Goal: Transaction & Acquisition: Purchase product/service

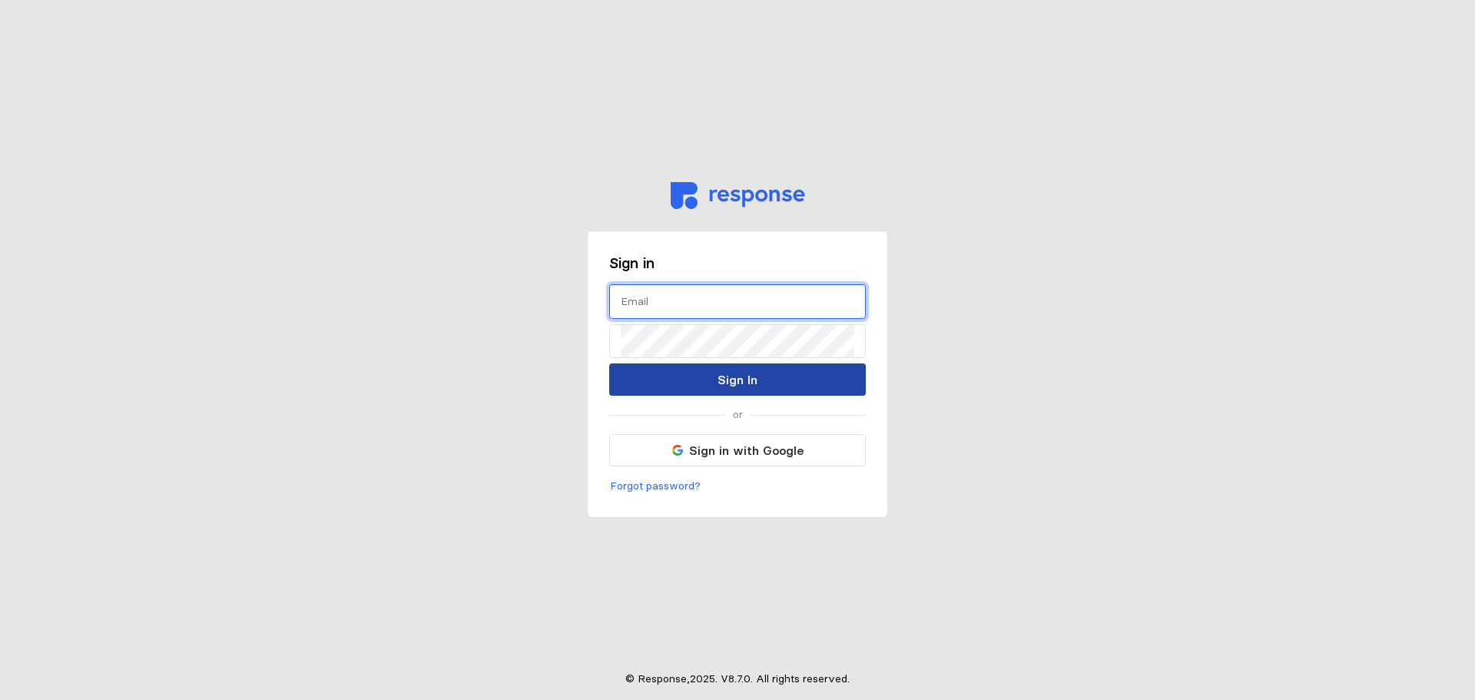
type input "[EMAIL_ADDRESS][DOMAIN_NAME]"
click at [685, 366] on button "Sign In" at bounding box center [737, 379] width 257 height 32
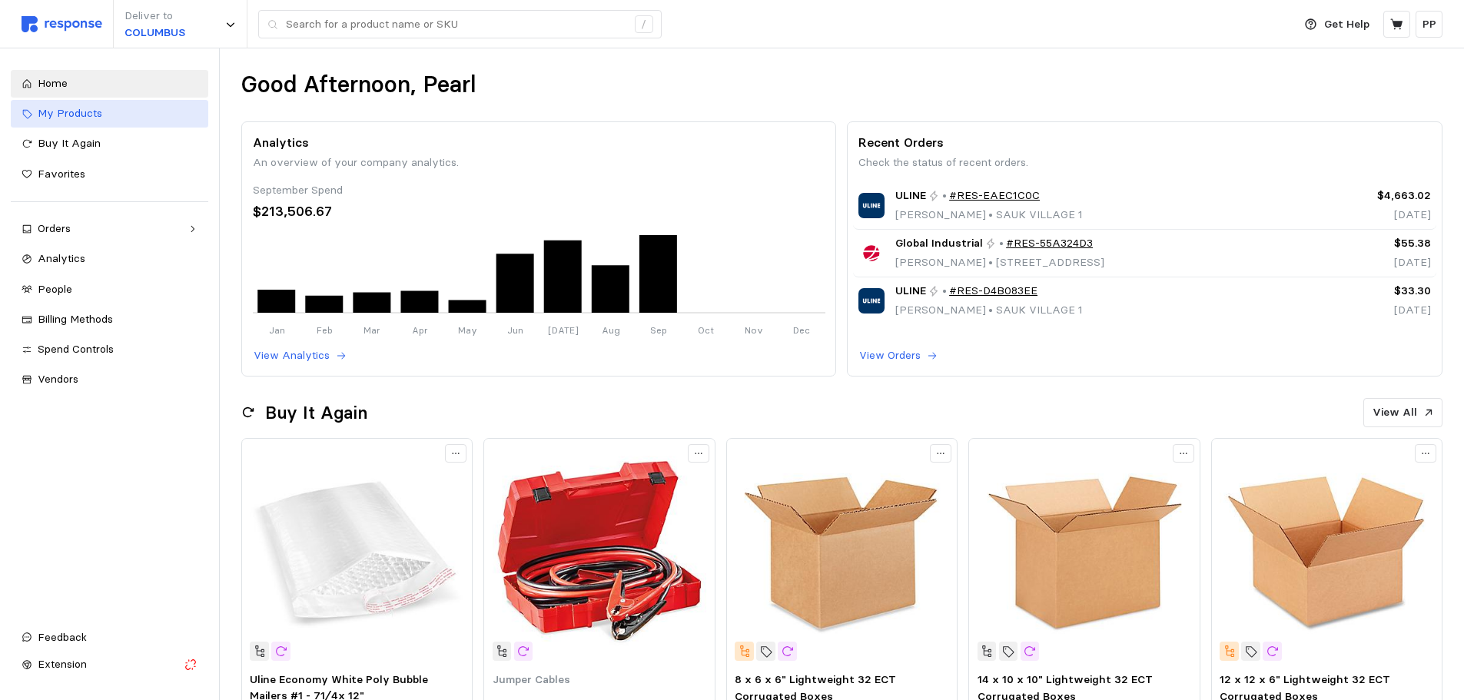
click at [97, 124] on link "My Products" at bounding box center [109, 114] width 197 height 28
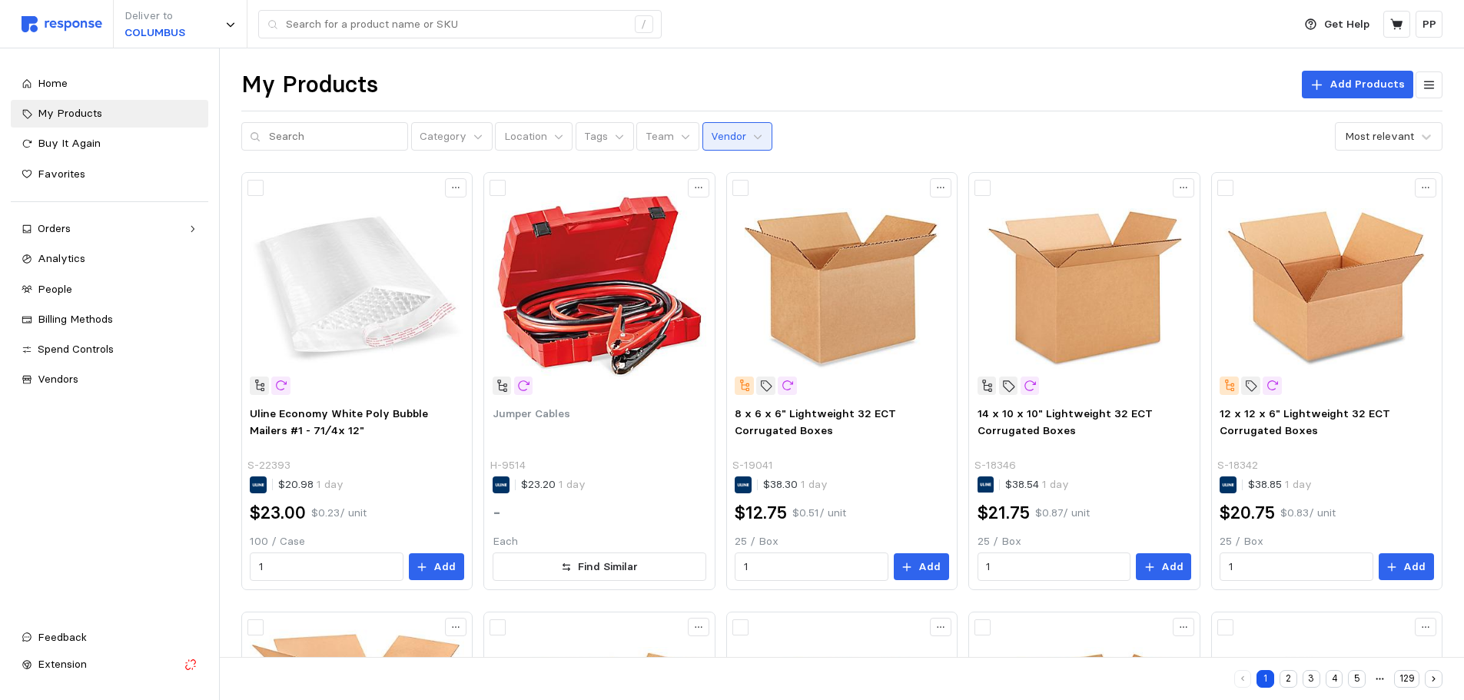
click at [711, 130] on p "Vendor" at bounding box center [728, 136] width 35 height 17
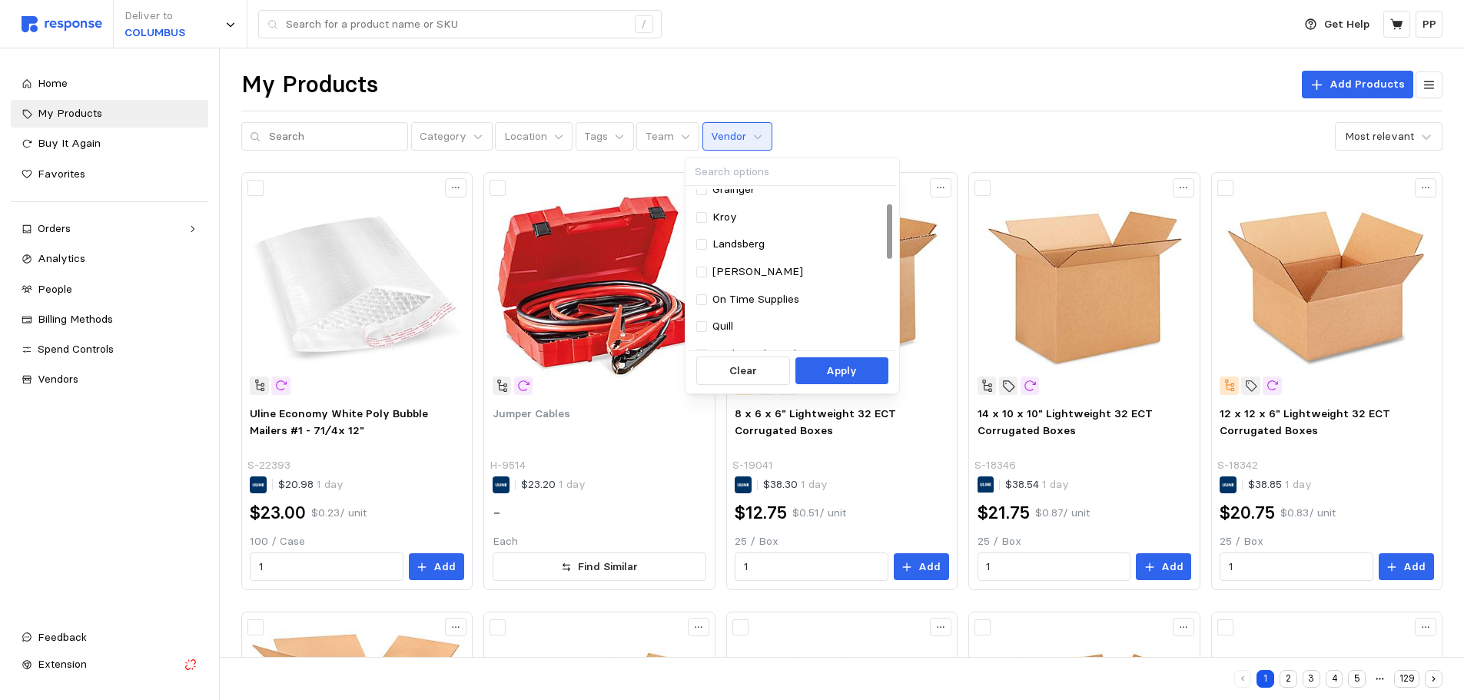
scroll to position [154, 0]
click at [704, 230] on div "Landsberg" at bounding box center [791, 241] width 206 height 28
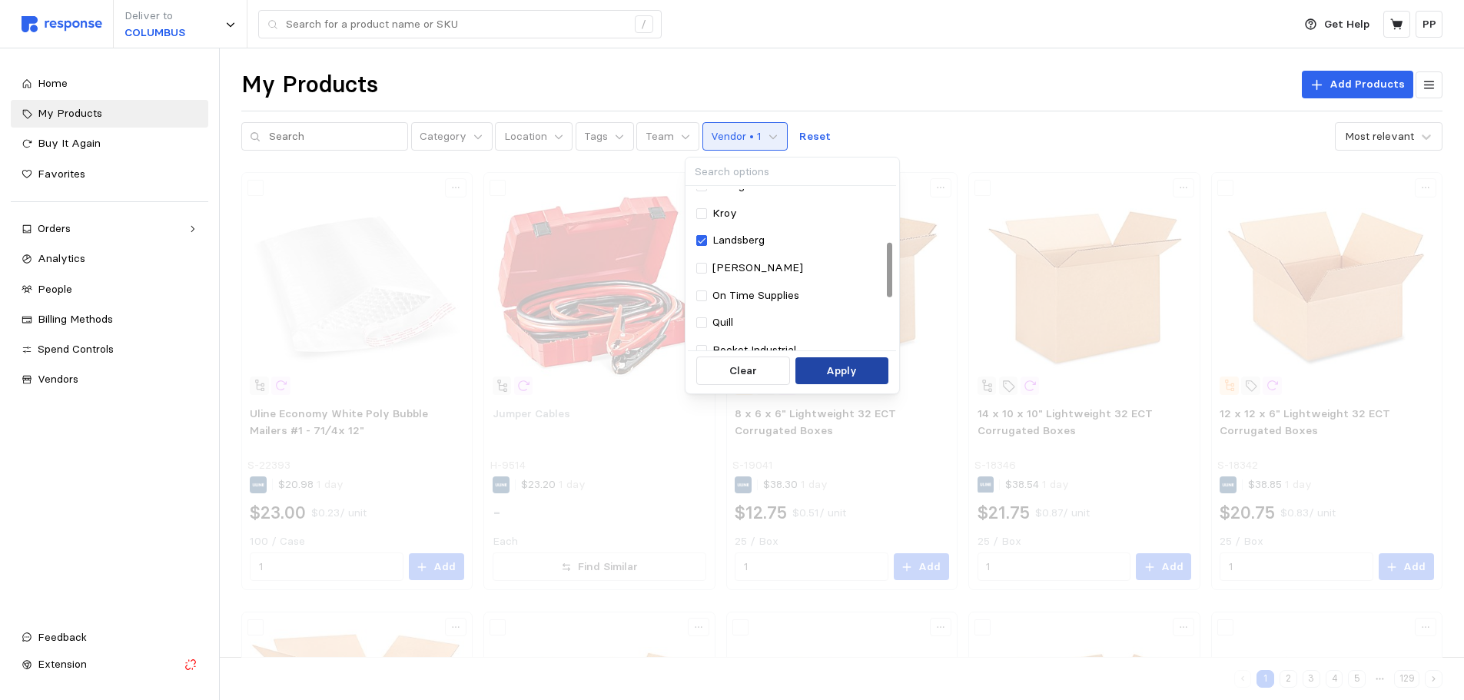
click at [860, 376] on button "Apply" at bounding box center [841, 371] width 93 height 28
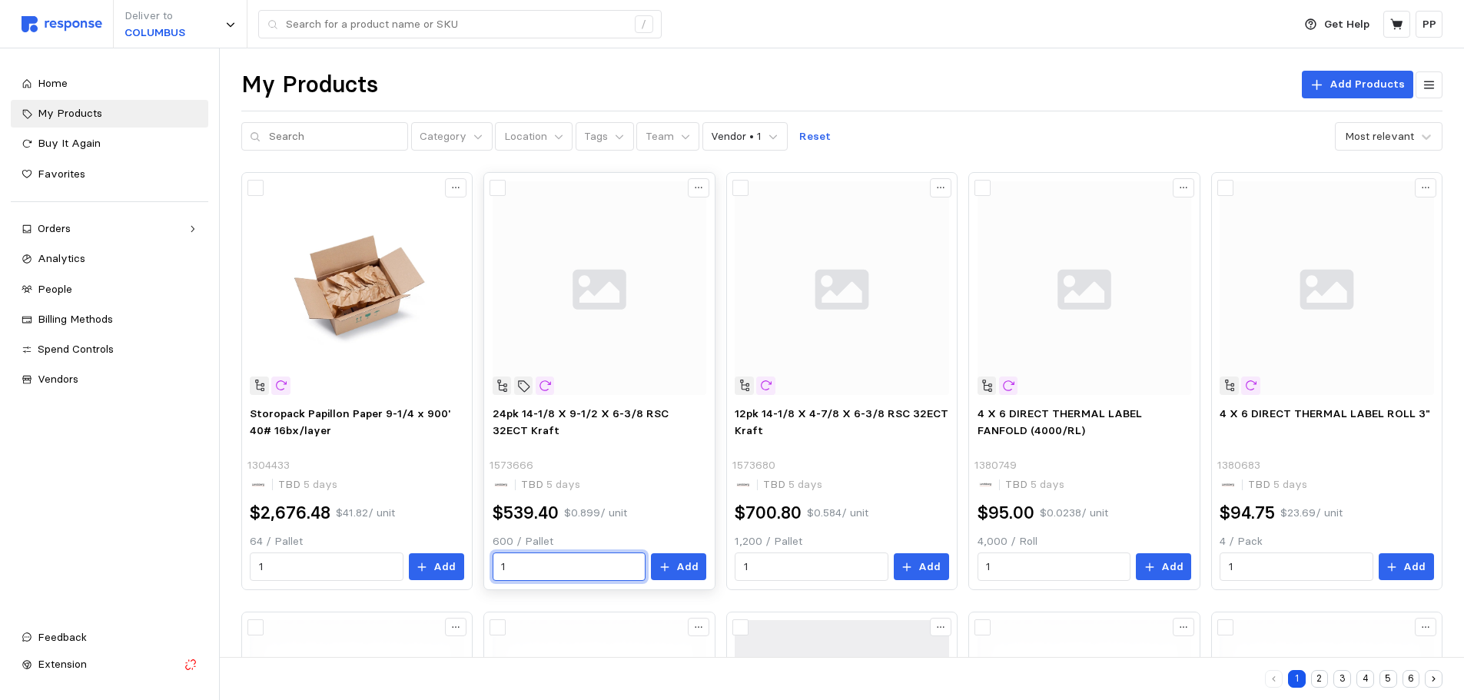
click at [533, 568] on input "1" at bounding box center [568, 567] width 135 height 28
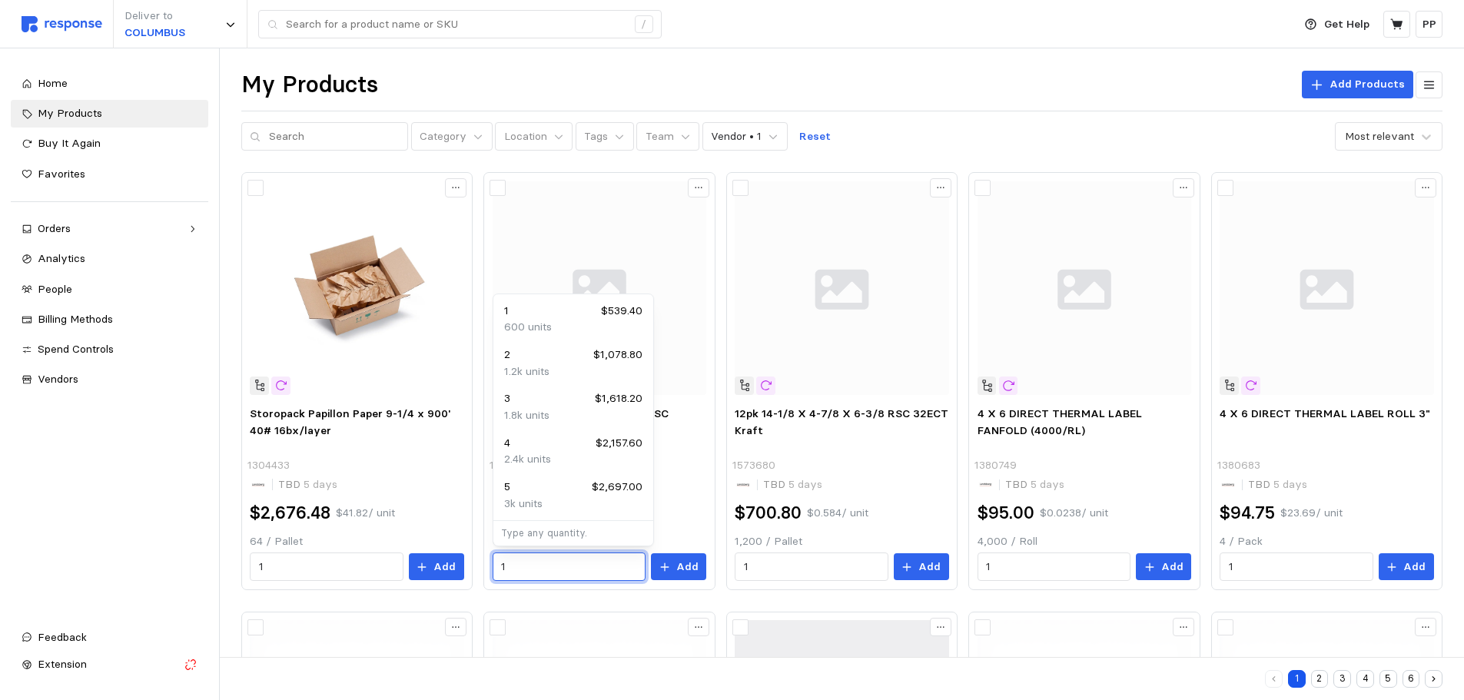
click at [522, 449] on div "4 $2,157.60" at bounding box center [573, 443] width 138 height 17
type input "4"
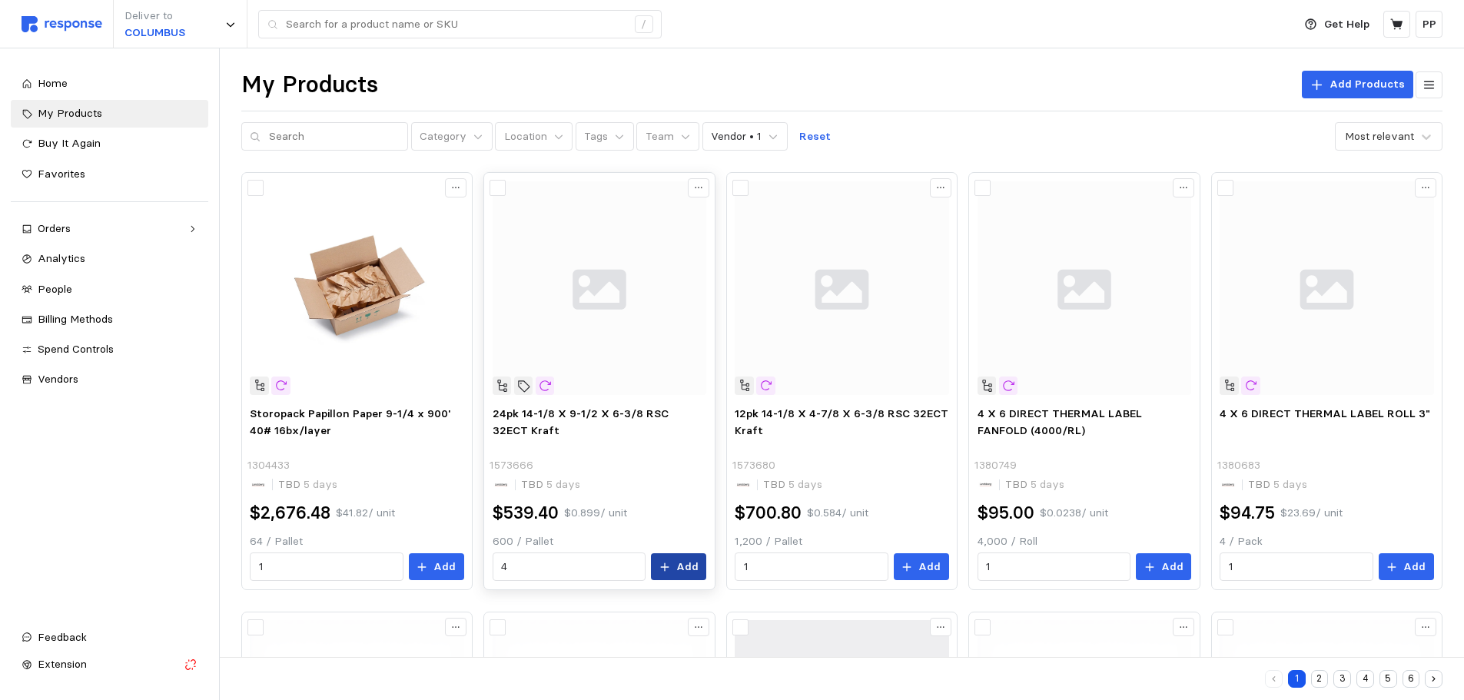
click at [674, 563] on button "Add" at bounding box center [678, 567] width 55 height 28
click at [1398, 13] on button at bounding box center [1396, 24] width 27 height 27
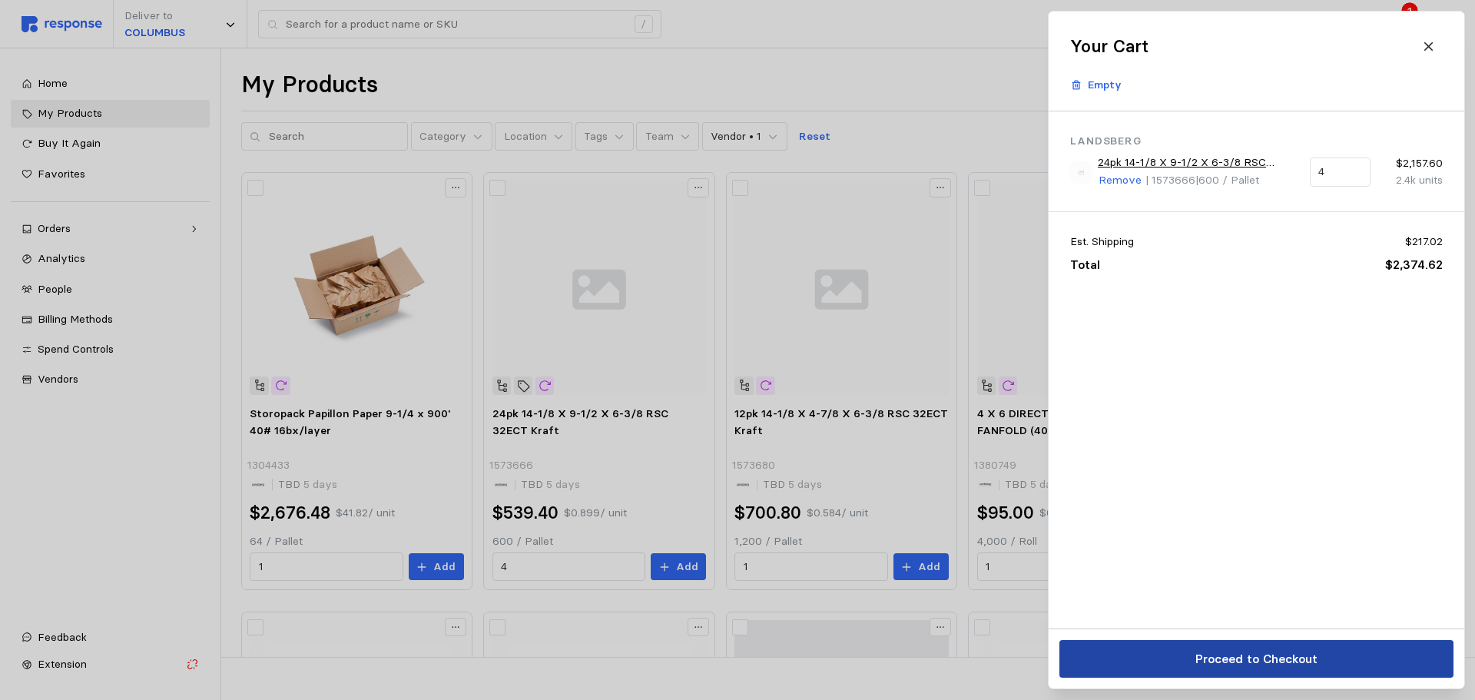
click at [1219, 649] on p "Proceed to Checkout" at bounding box center [1256, 658] width 122 height 19
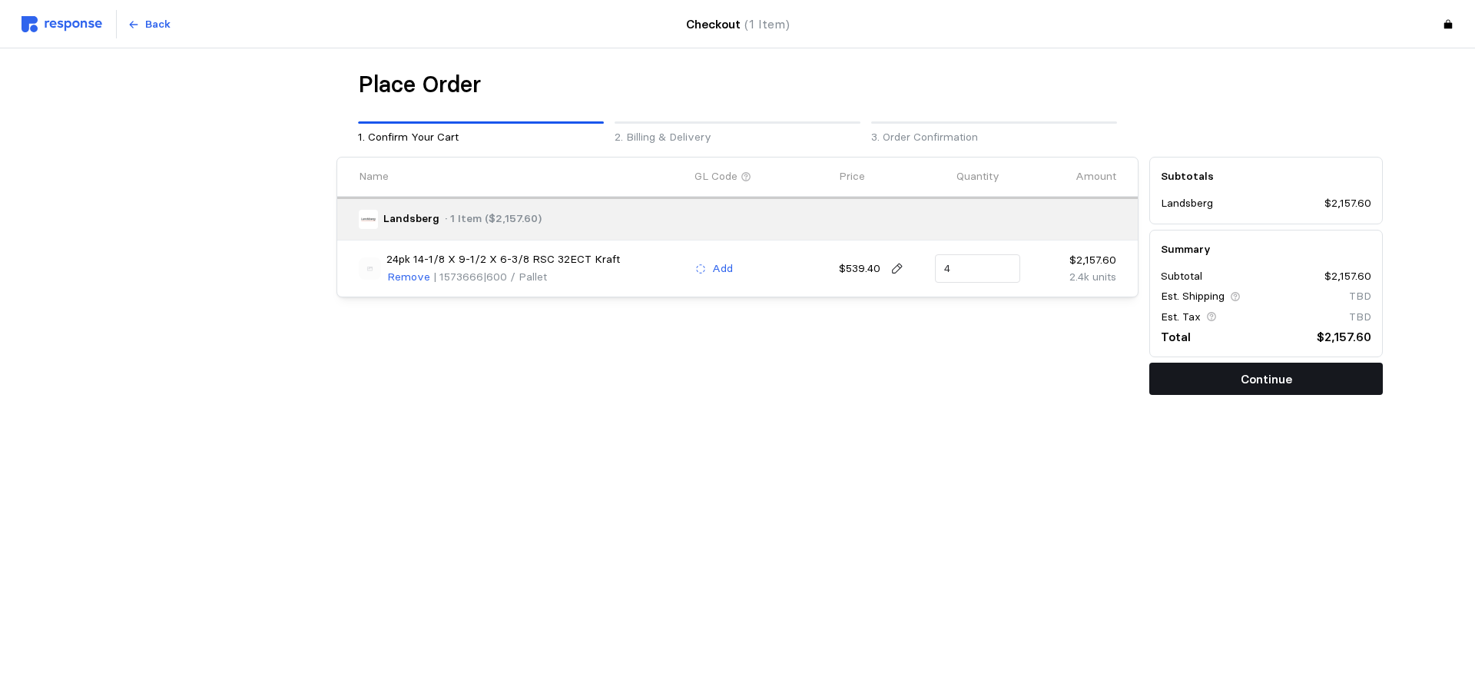
click at [1295, 369] on button "Continue" at bounding box center [1266, 379] width 234 height 32
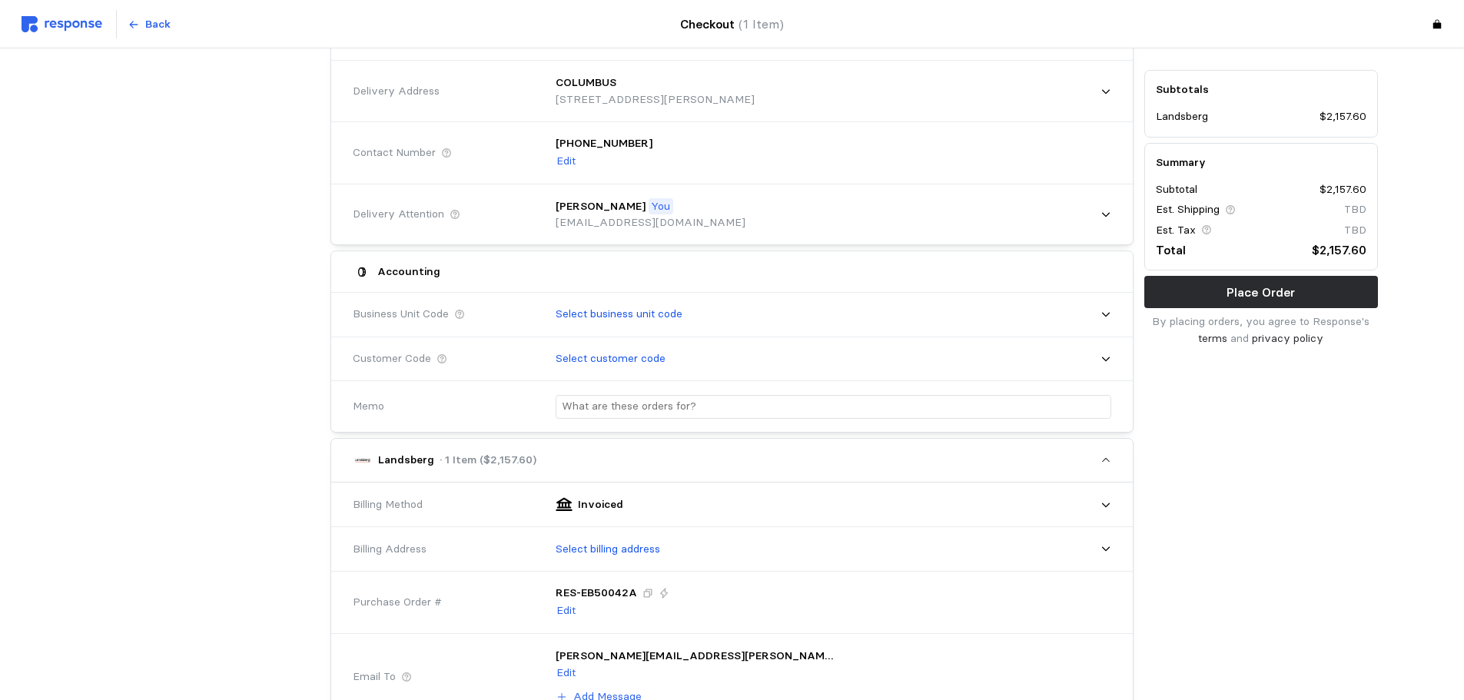
scroll to position [154, 0]
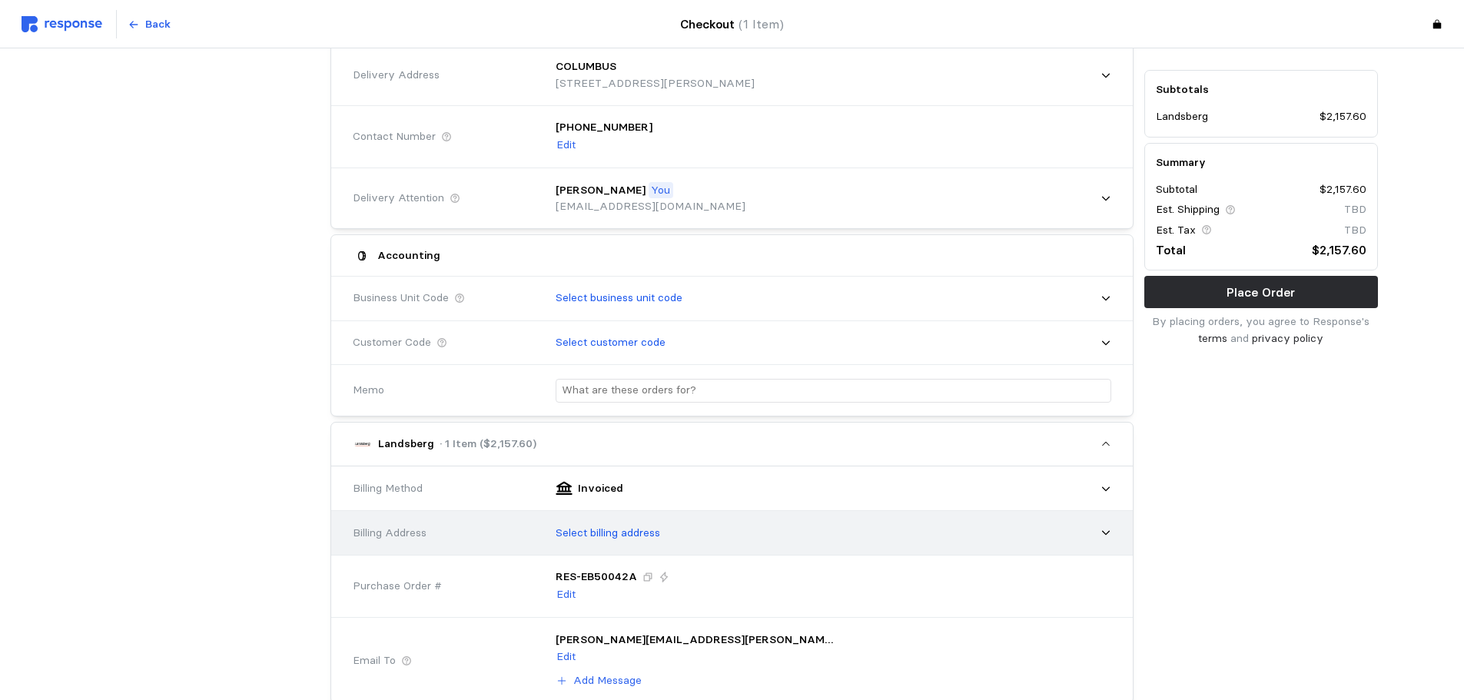
click at [625, 532] on p "Select billing address" at bounding box center [607, 533] width 104 height 17
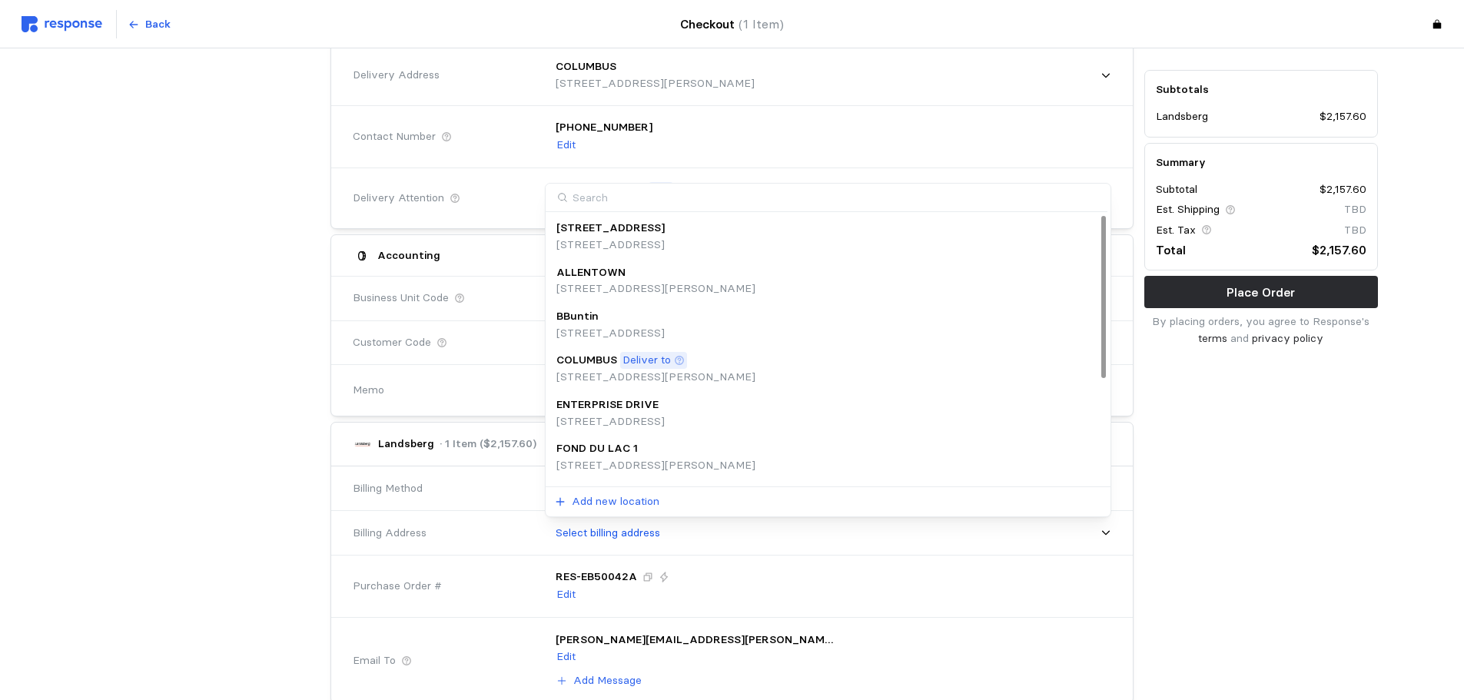
click at [670, 373] on p "[STREET_ADDRESS][PERSON_NAME]" at bounding box center [655, 377] width 199 height 17
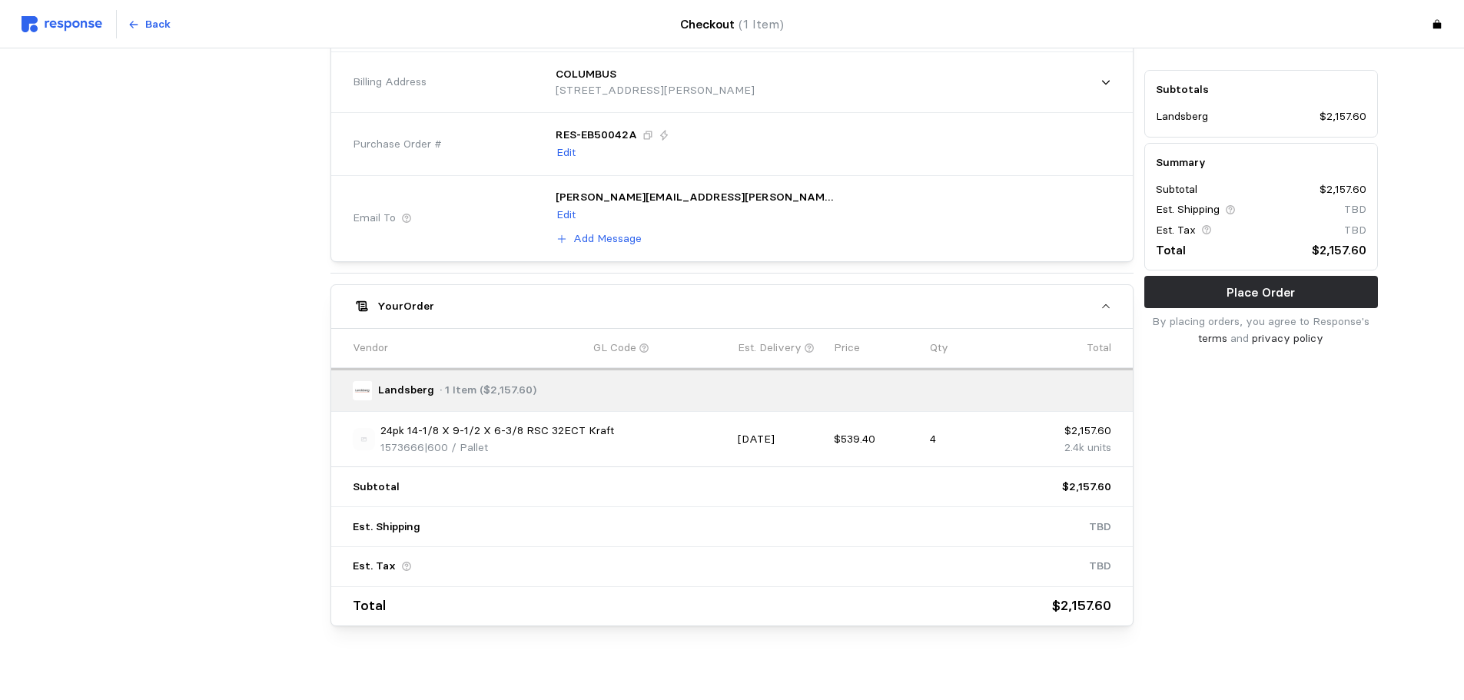
scroll to position [625, 0]
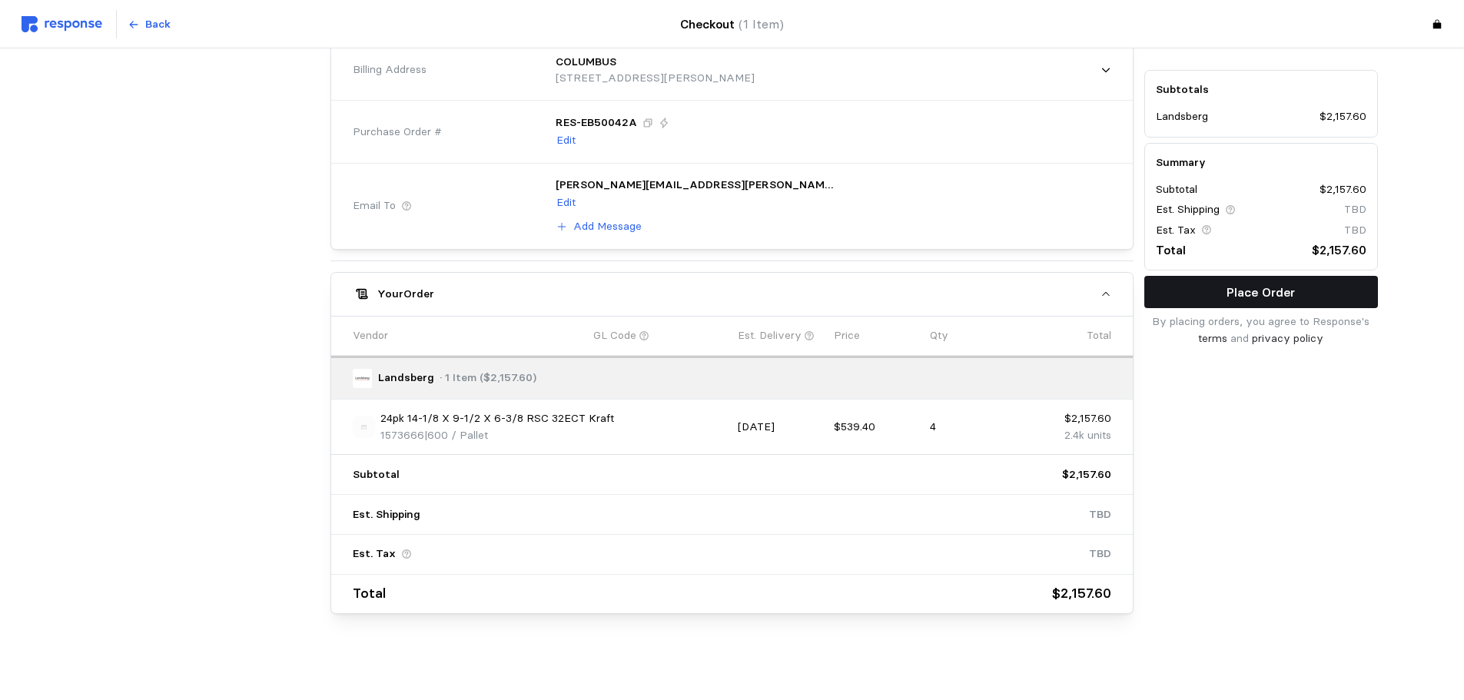
click at [1273, 294] on p "Place Order" at bounding box center [1260, 292] width 68 height 19
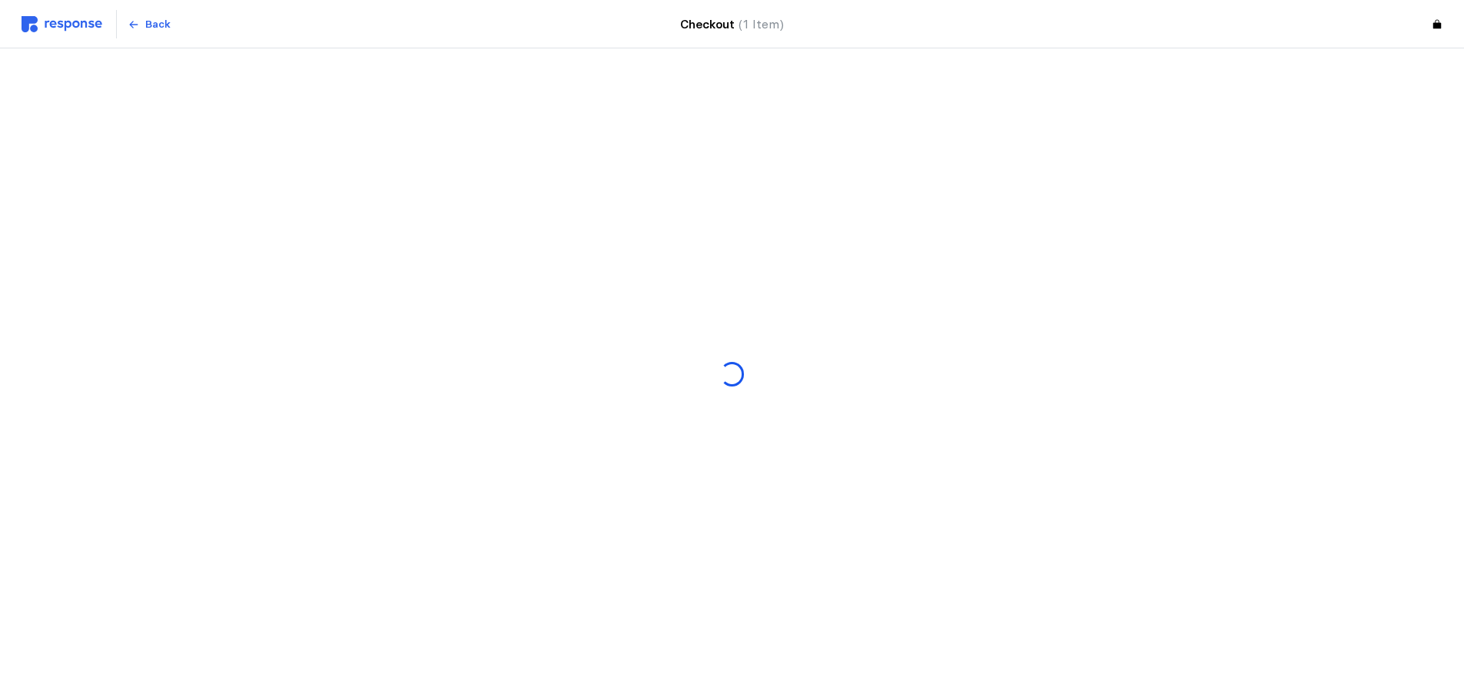
scroll to position [0, 0]
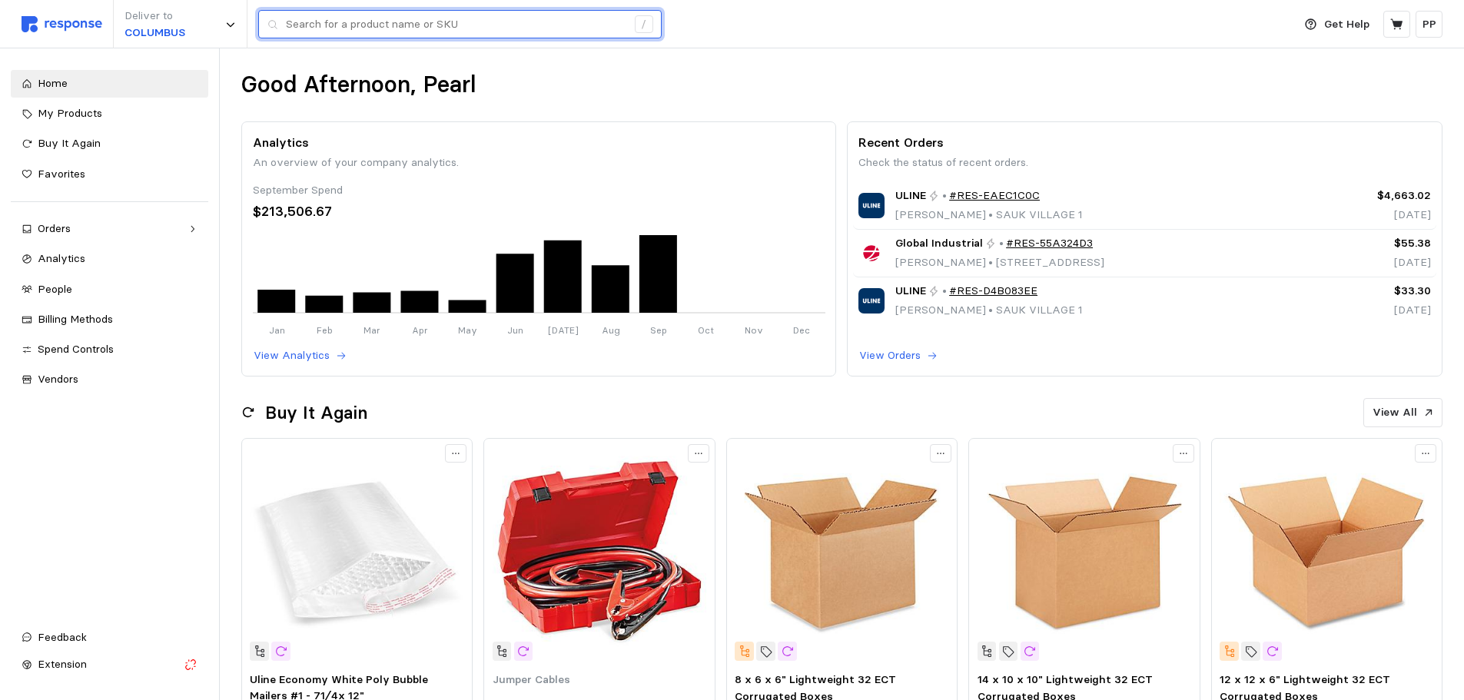
click at [329, 25] on input "text" at bounding box center [456, 25] width 340 height 28
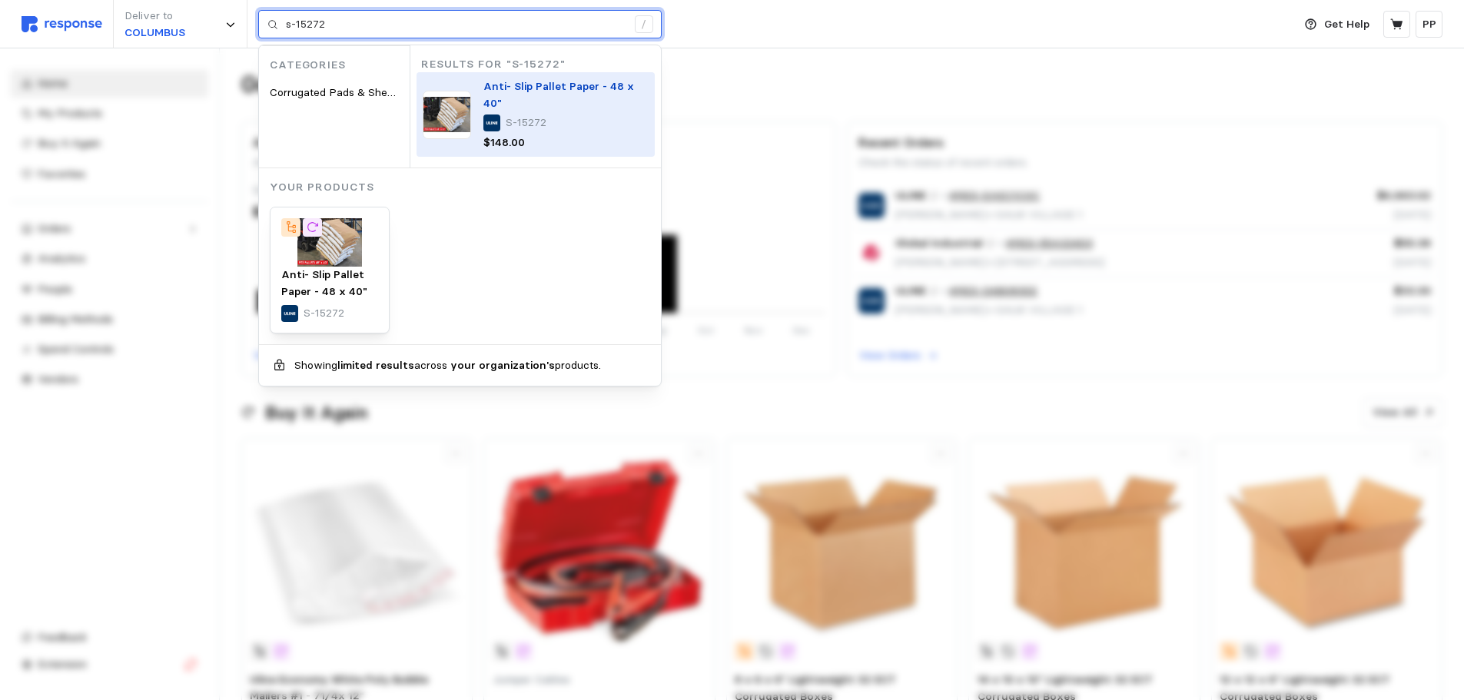
click at [517, 88] on span "Anti- Slip Pallet Paper - 48 x 40"" at bounding box center [558, 94] width 151 height 31
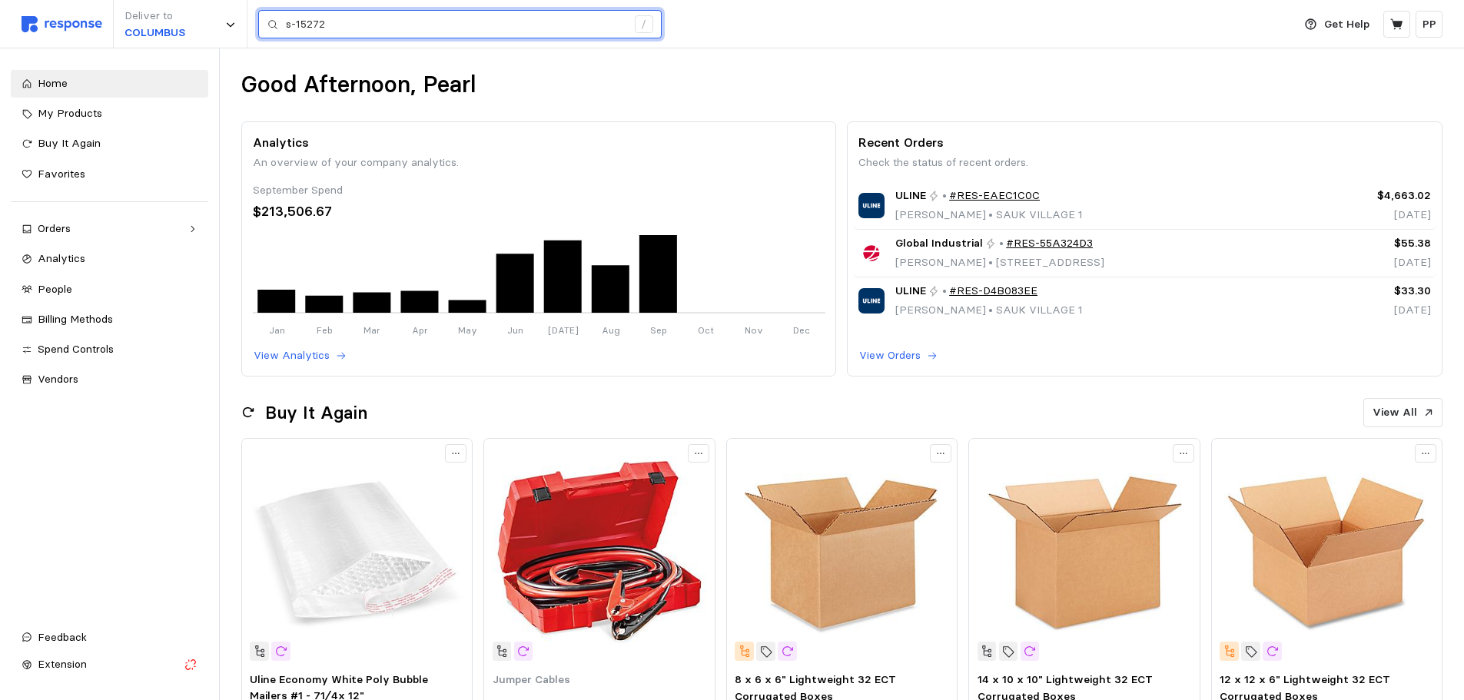
type input "s-15272"
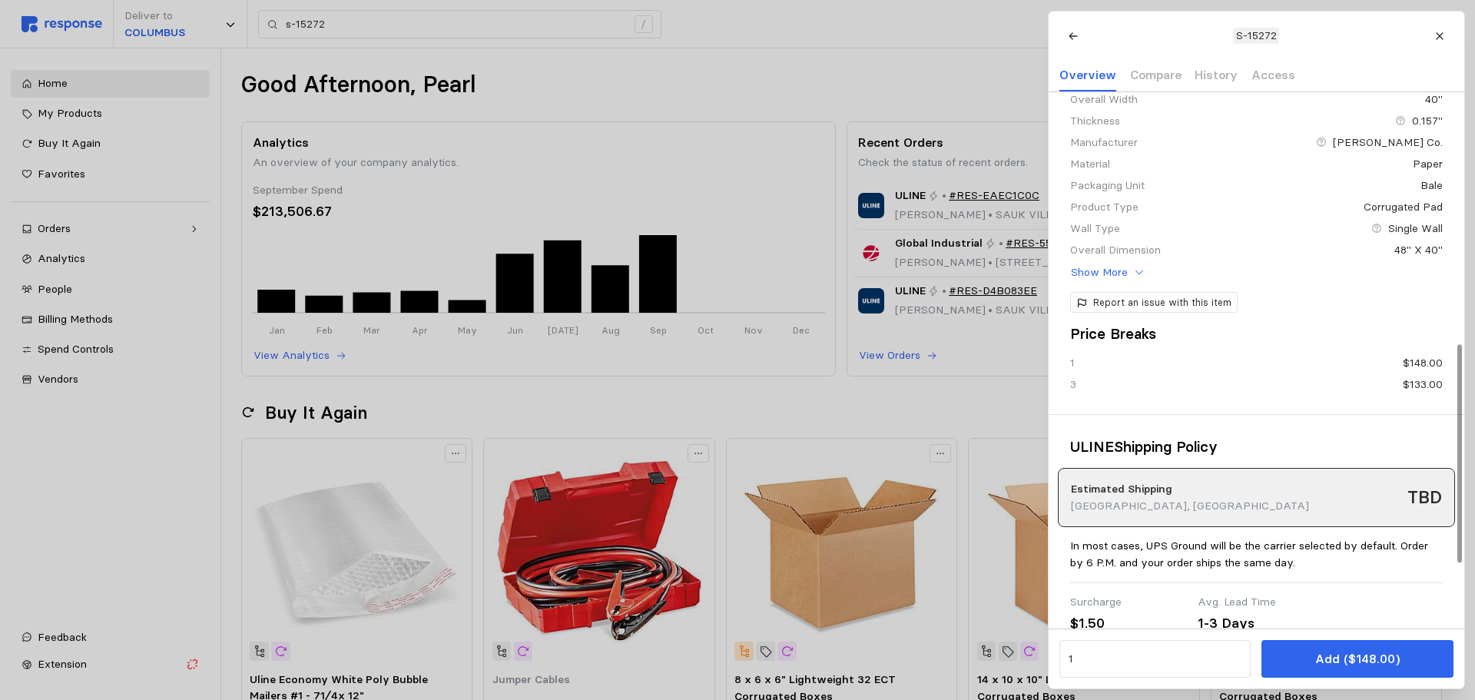
scroll to position [768, 0]
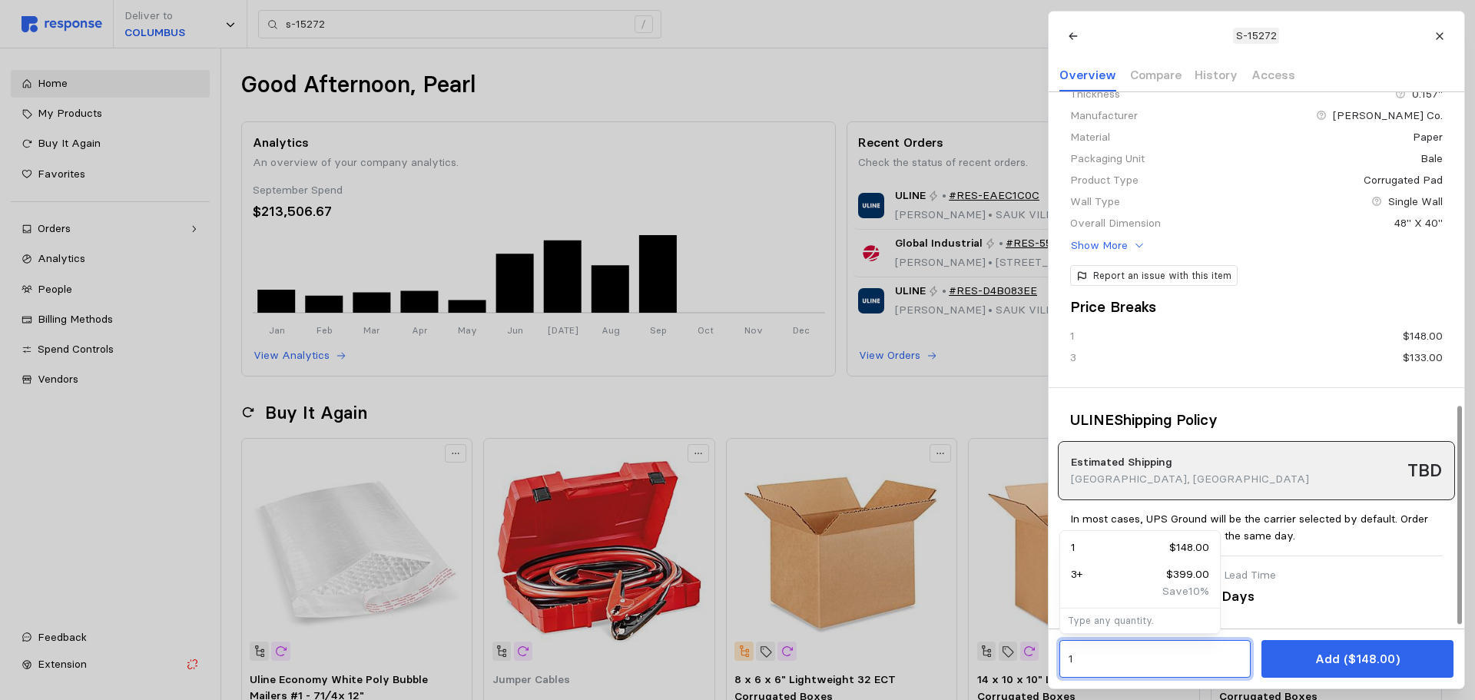
click at [1119, 671] on input "1" at bounding box center [1155, 659] width 174 height 28
click at [1122, 590] on div "Save 10 %" at bounding box center [1140, 591] width 138 height 17
type input "3"
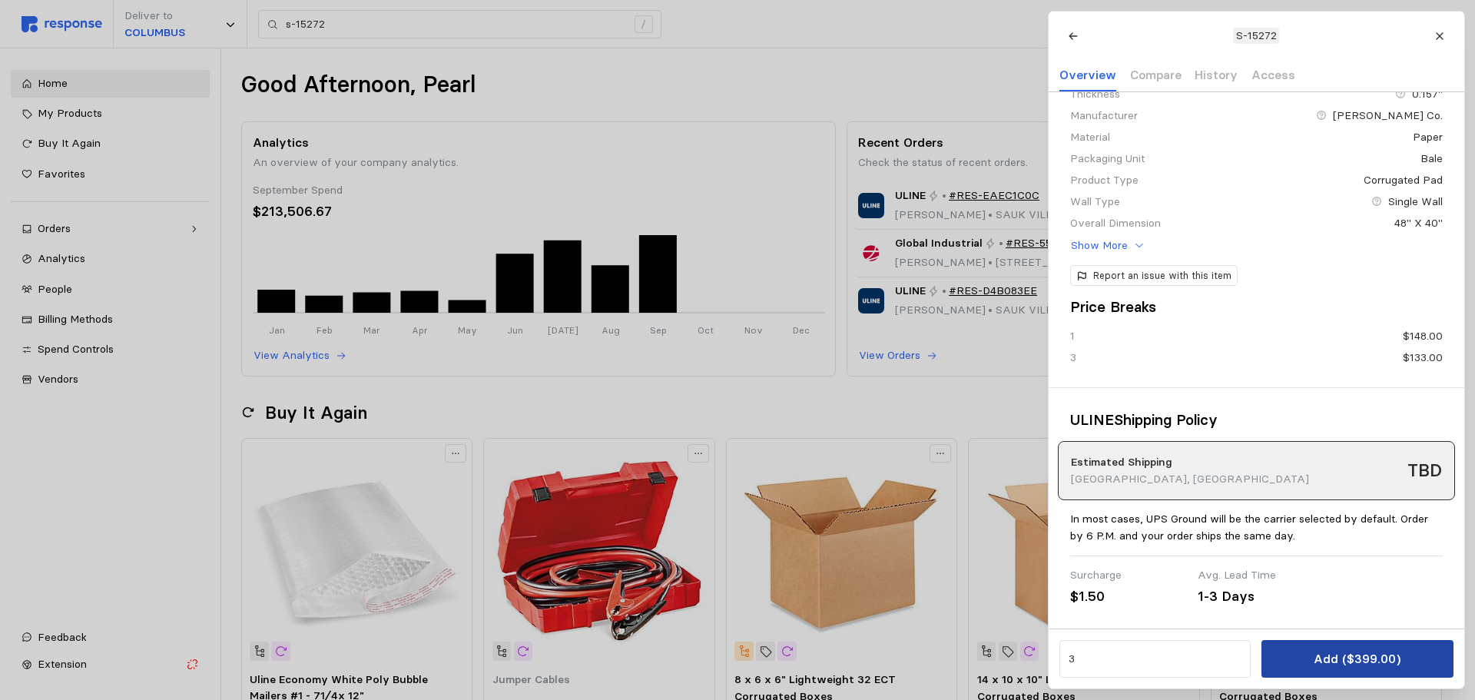
click at [1319, 647] on button "Add ($399.00)" at bounding box center [1357, 659] width 191 height 38
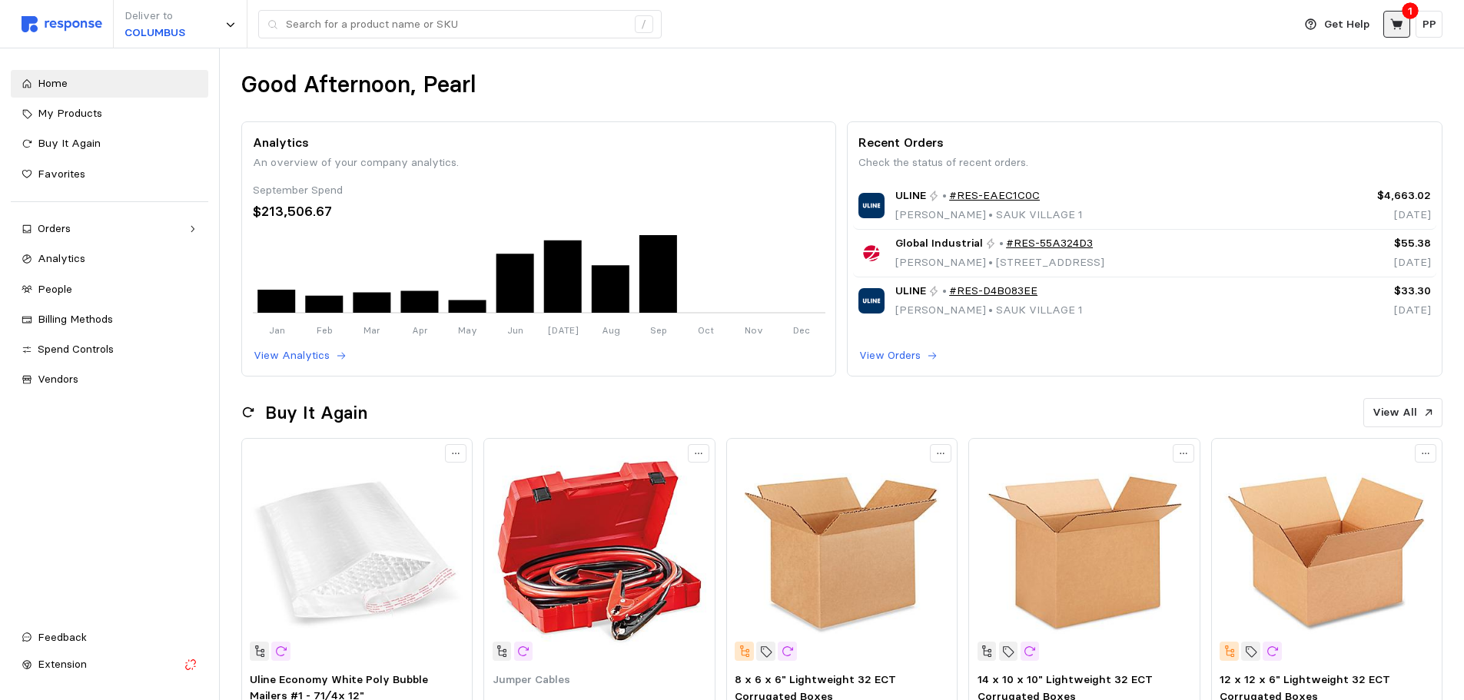
click at [1394, 33] on button at bounding box center [1396, 24] width 27 height 27
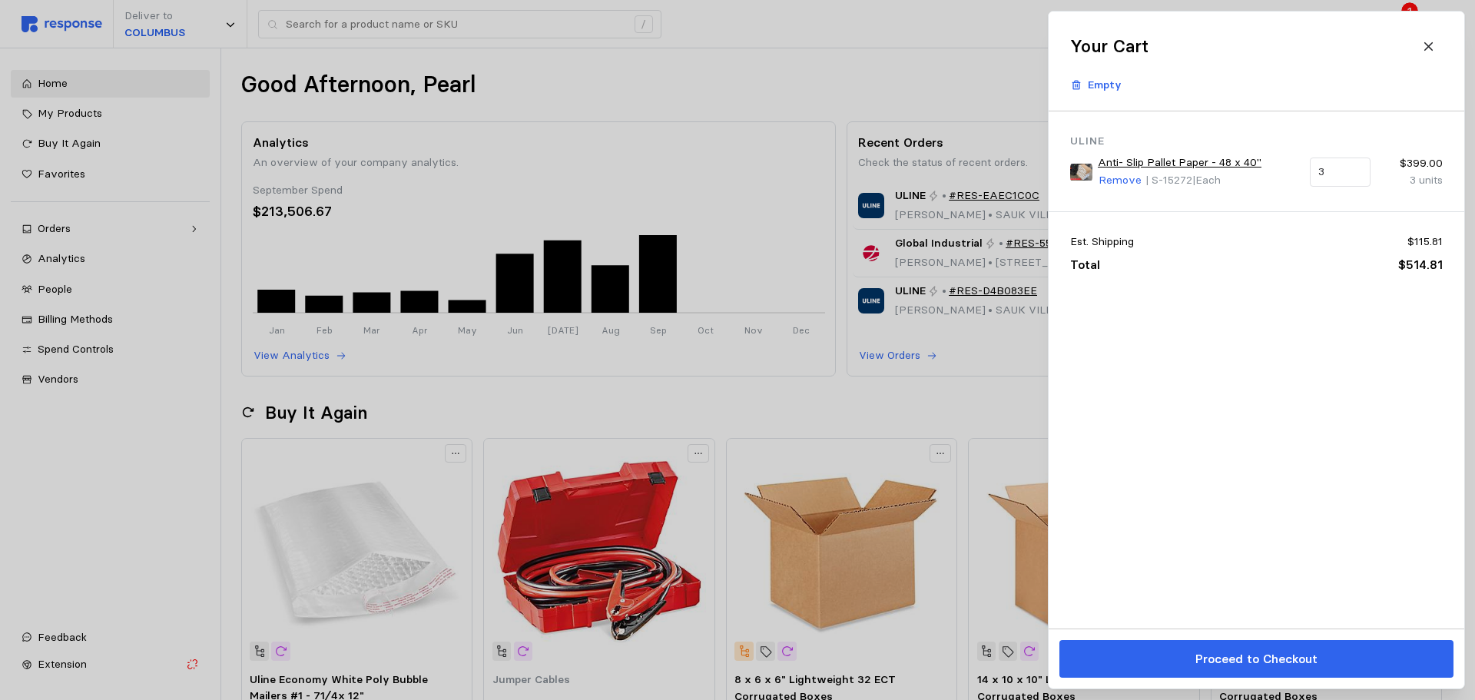
click at [347, 16] on div at bounding box center [737, 350] width 1475 height 700
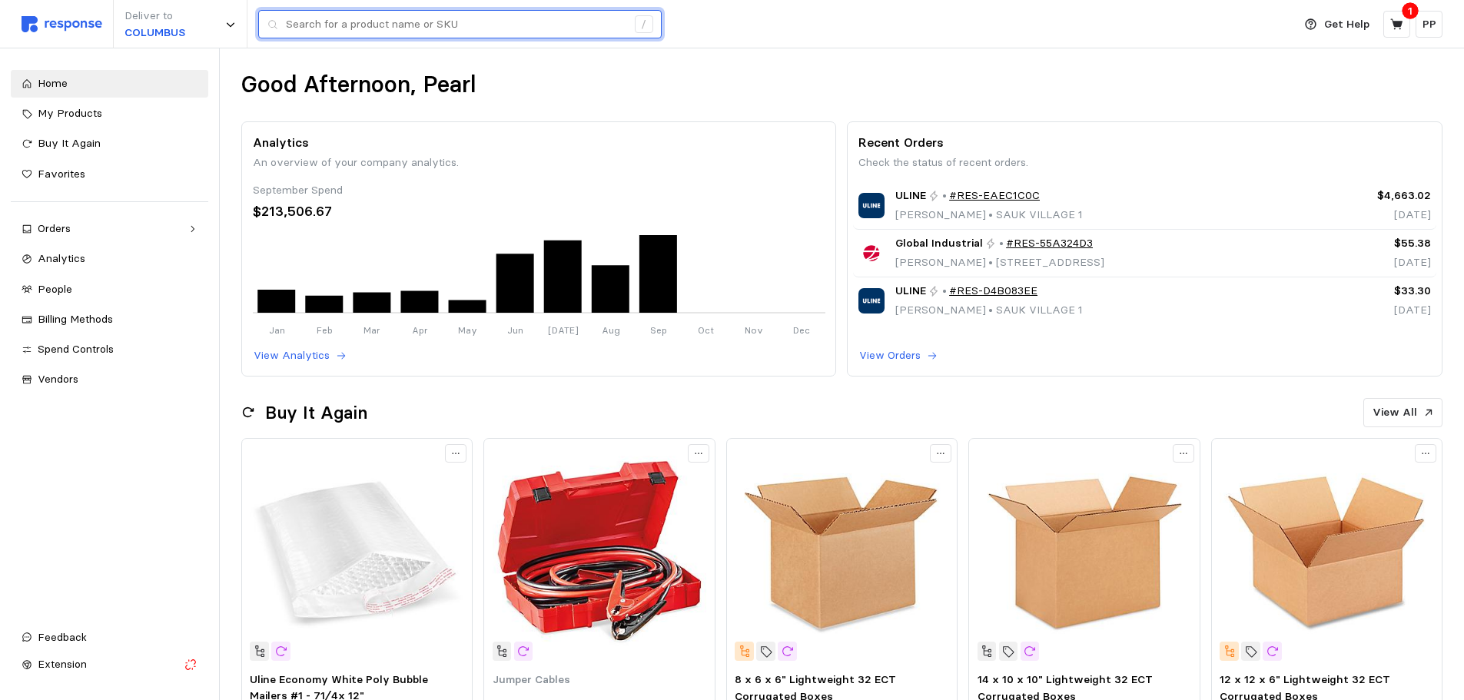
click at [344, 28] on input "text" at bounding box center [456, 25] width 340 height 28
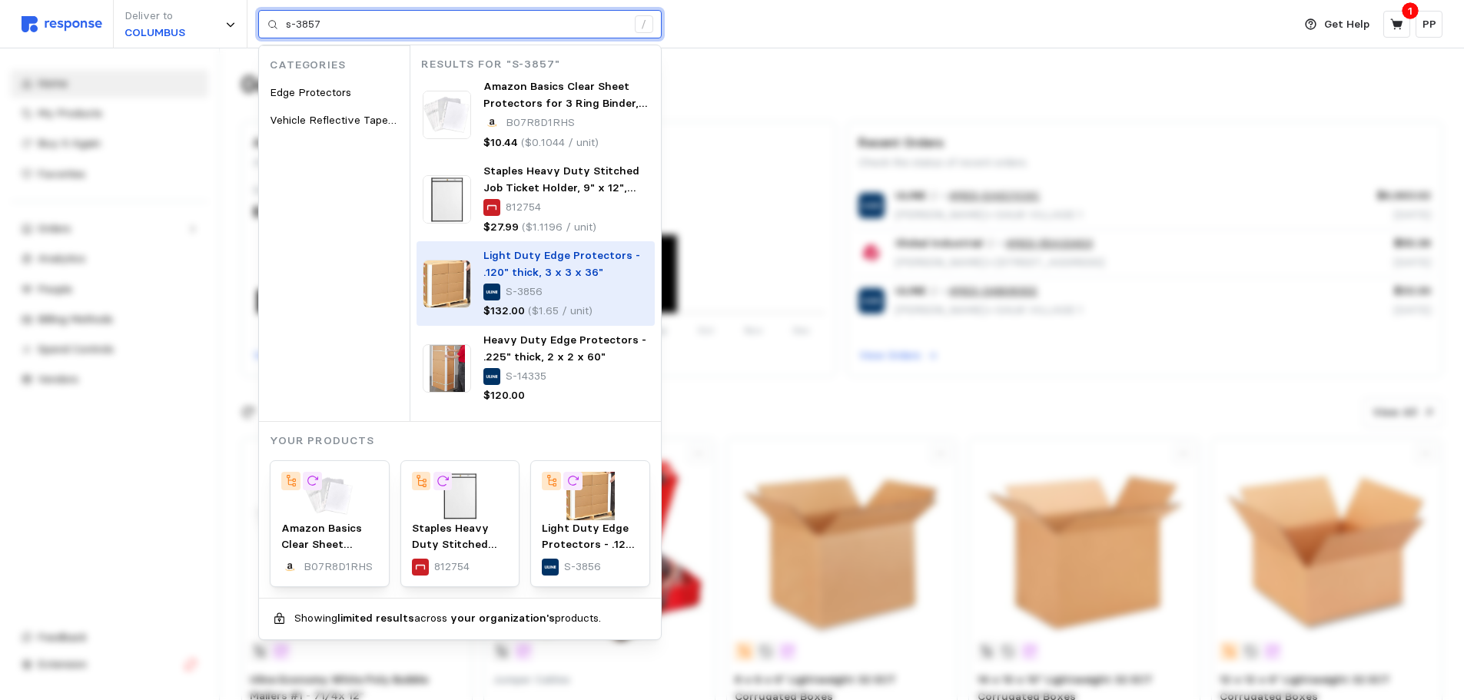
click at [546, 290] on div "S-3856" at bounding box center [565, 292] width 165 height 17
type input "s-3857"
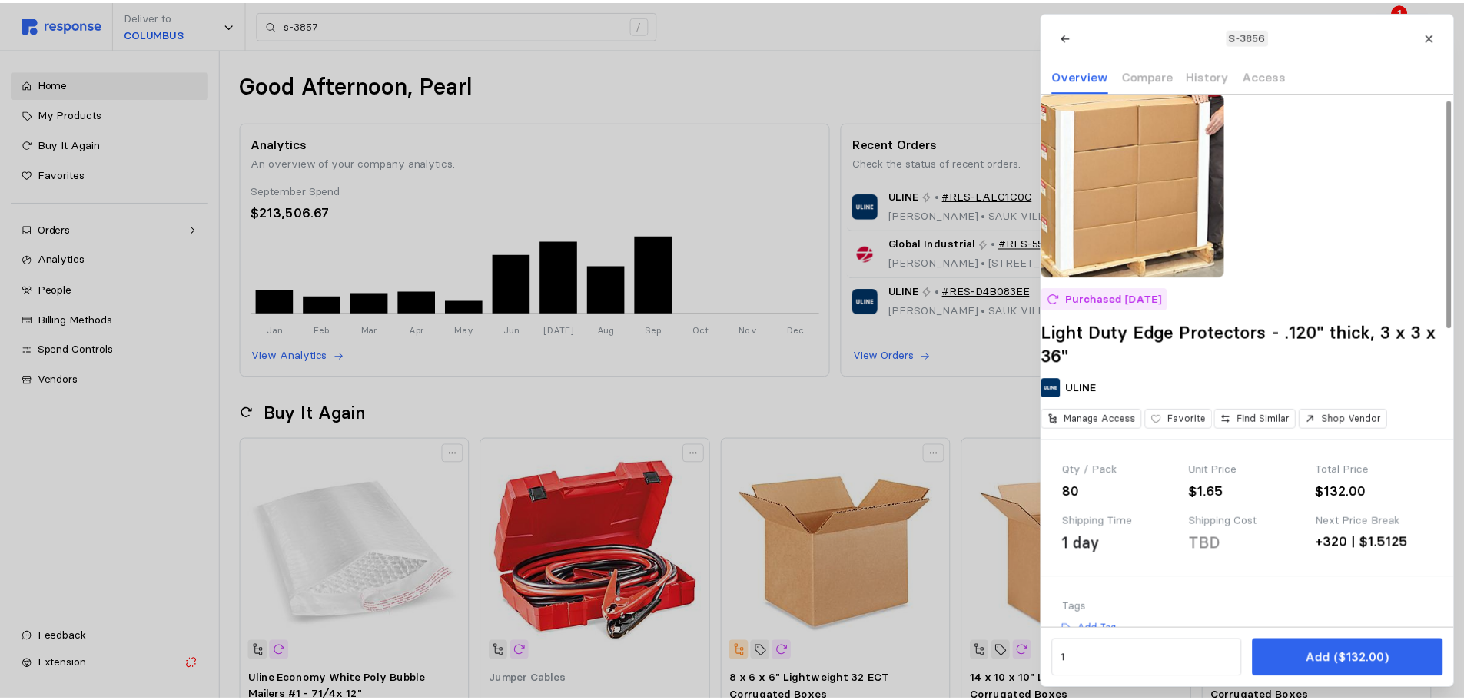
scroll to position [230, 0]
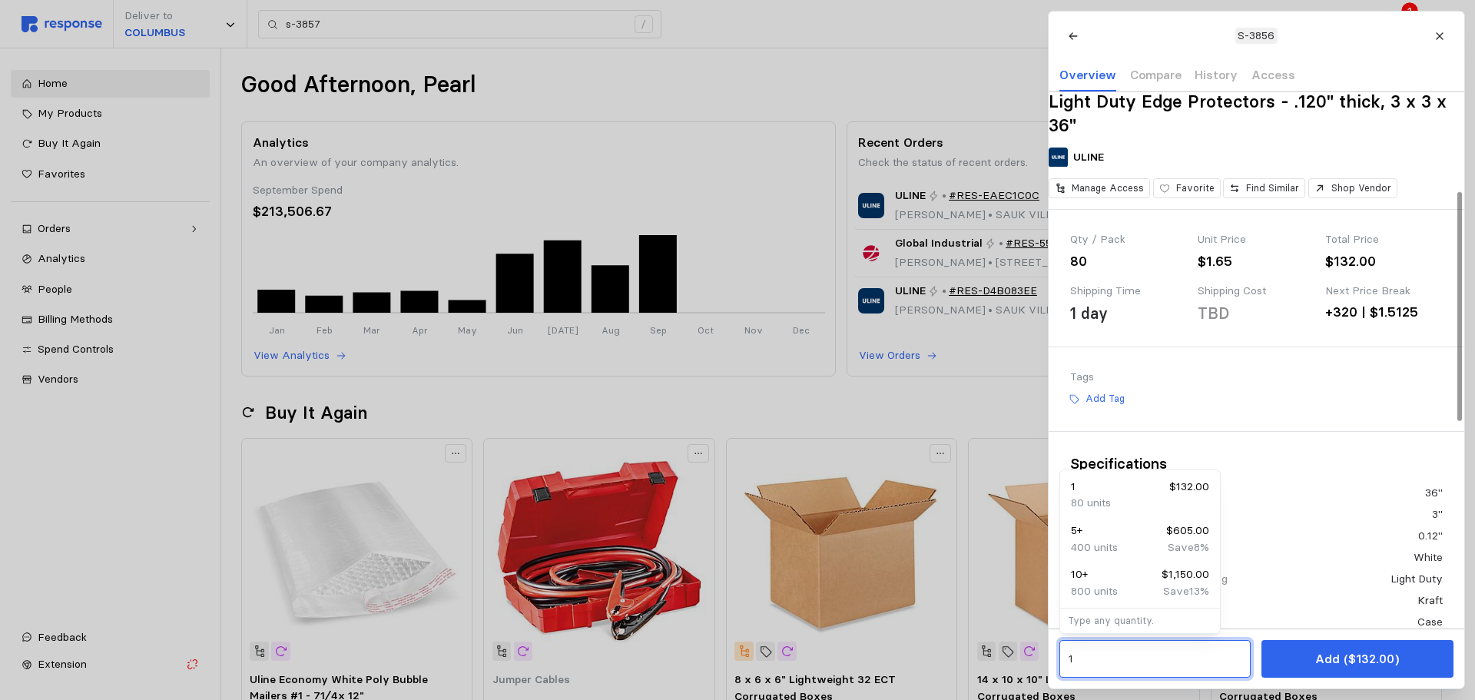
click at [1162, 654] on input "1" at bounding box center [1155, 659] width 174 height 28
click at [1166, 492] on div "1 $132.00" at bounding box center [1140, 487] width 138 height 17
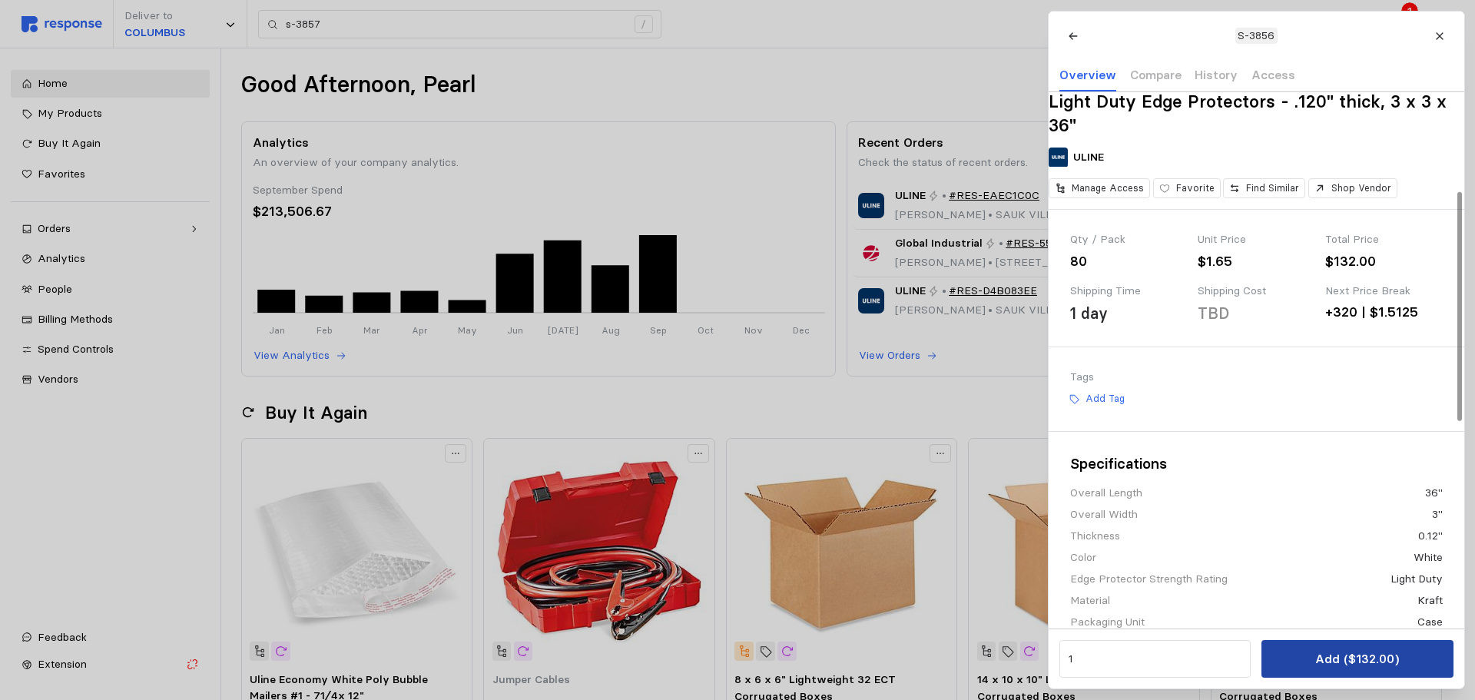
click at [1335, 651] on p "Add ($132.00)" at bounding box center [1357, 658] width 84 height 19
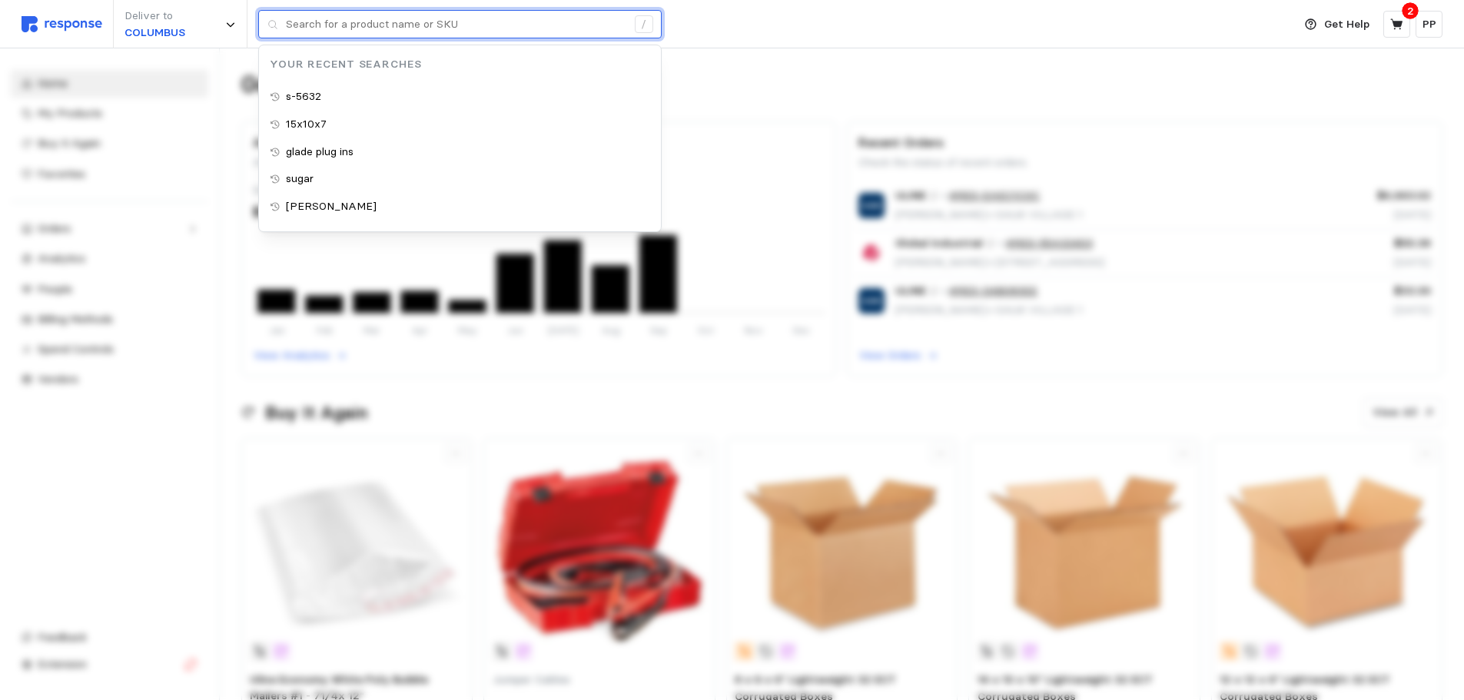
click at [406, 29] on input "text" at bounding box center [456, 25] width 340 height 28
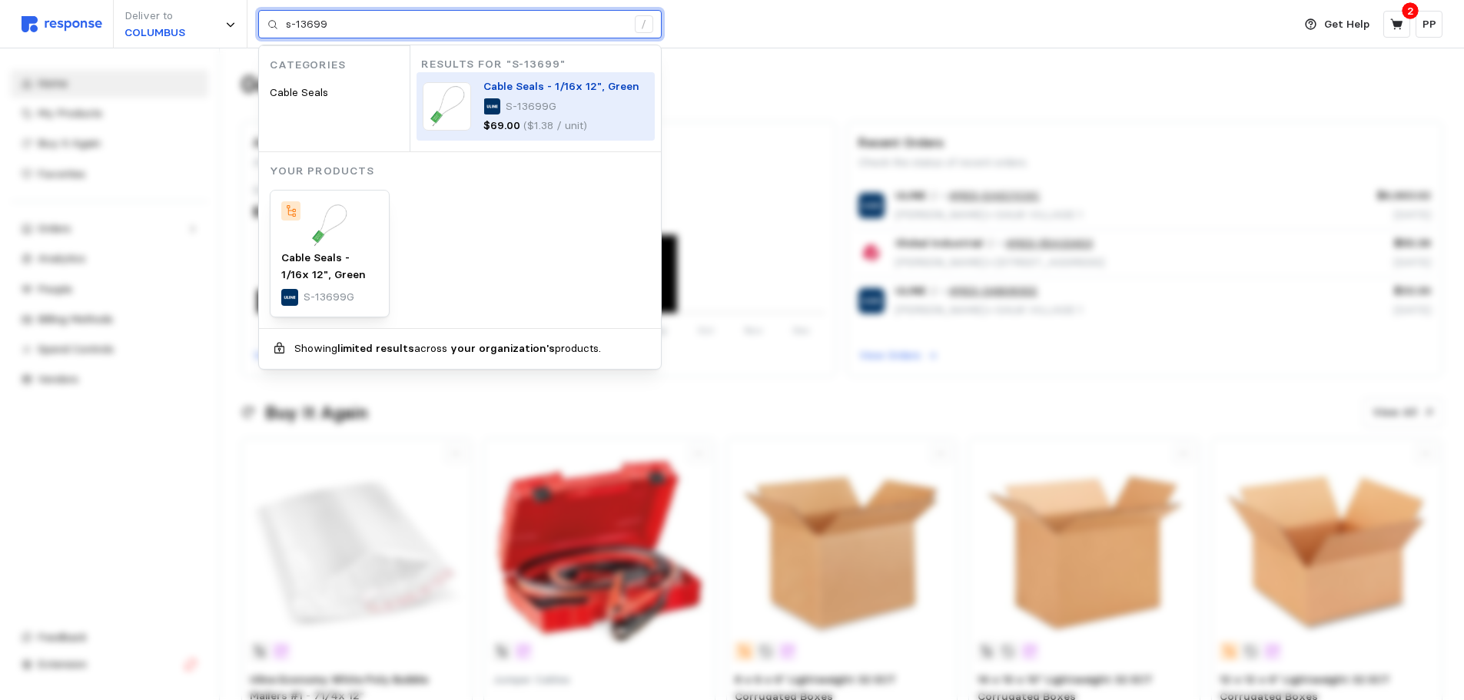
click at [552, 102] on p "S-13699G" at bounding box center [531, 106] width 51 height 17
type input "s-13699"
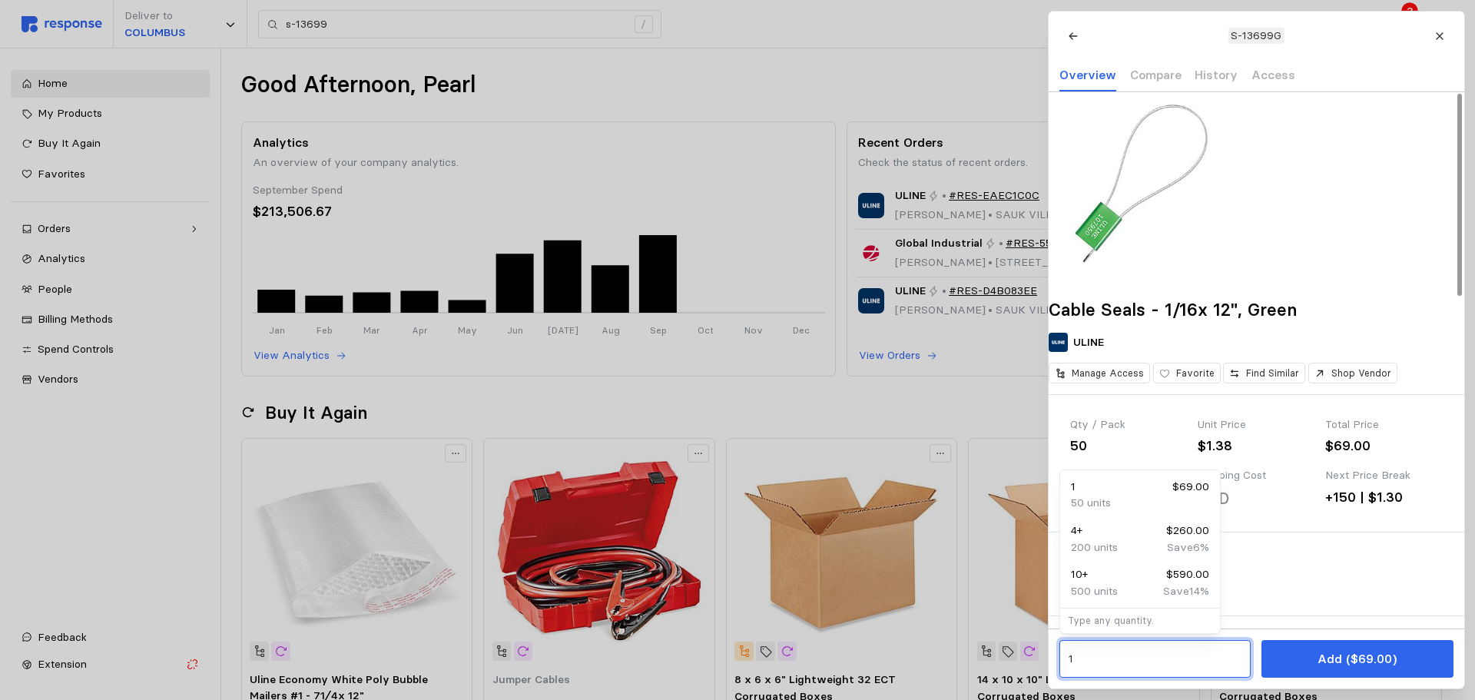
click at [1166, 646] on input "1" at bounding box center [1155, 659] width 174 height 28
click at [1129, 532] on div "4 + $260.00" at bounding box center [1140, 530] width 138 height 17
type input "4"
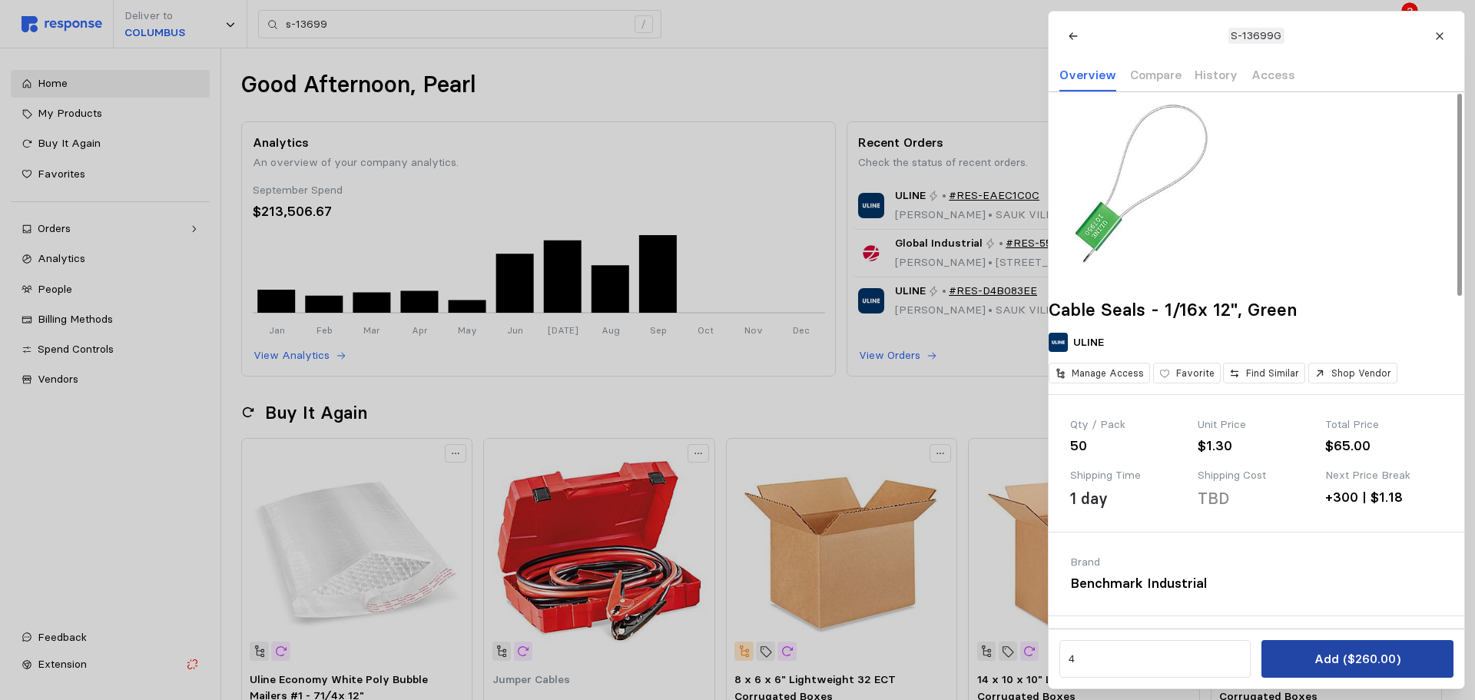
click at [1363, 653] on p "Add ($260.00)" at bounding box center [1357, 658] width 86 height 19
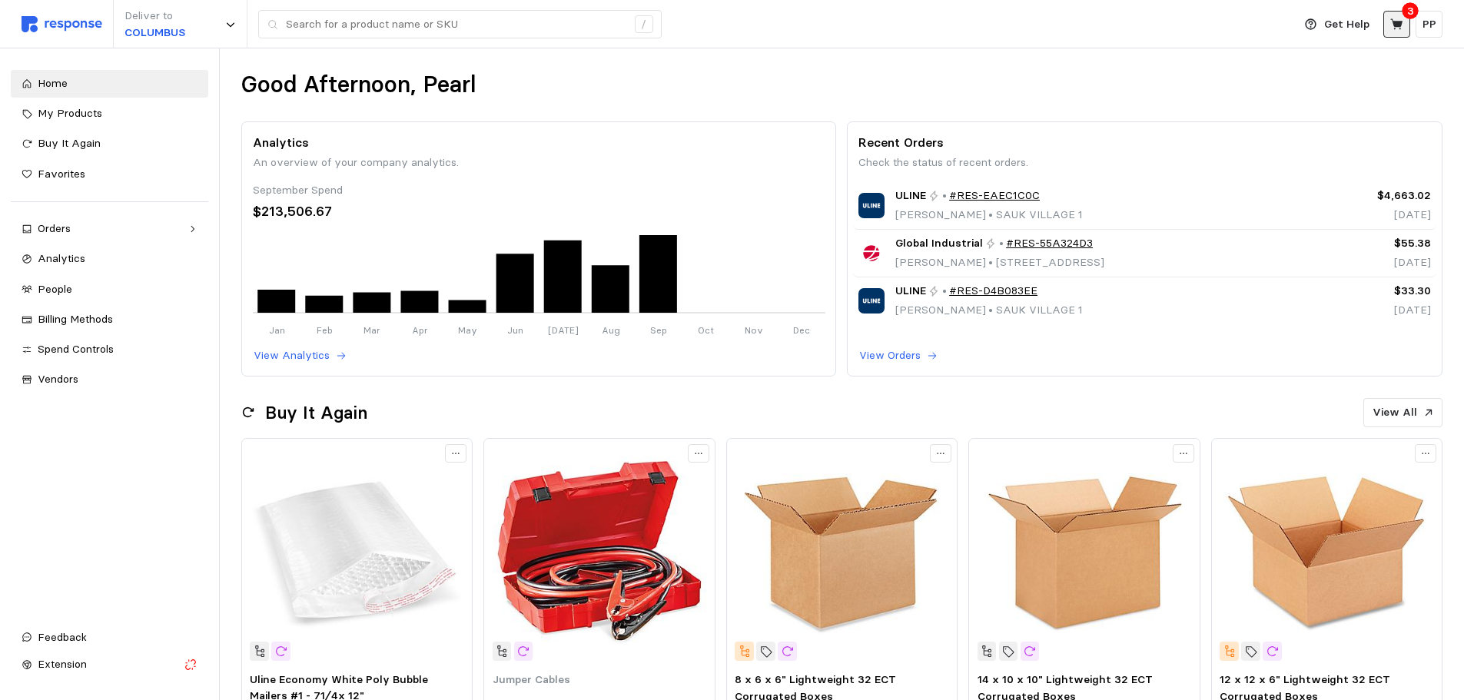
click at [1401, 23] on icon at bounding box center [1396, 23] width 12 height 11
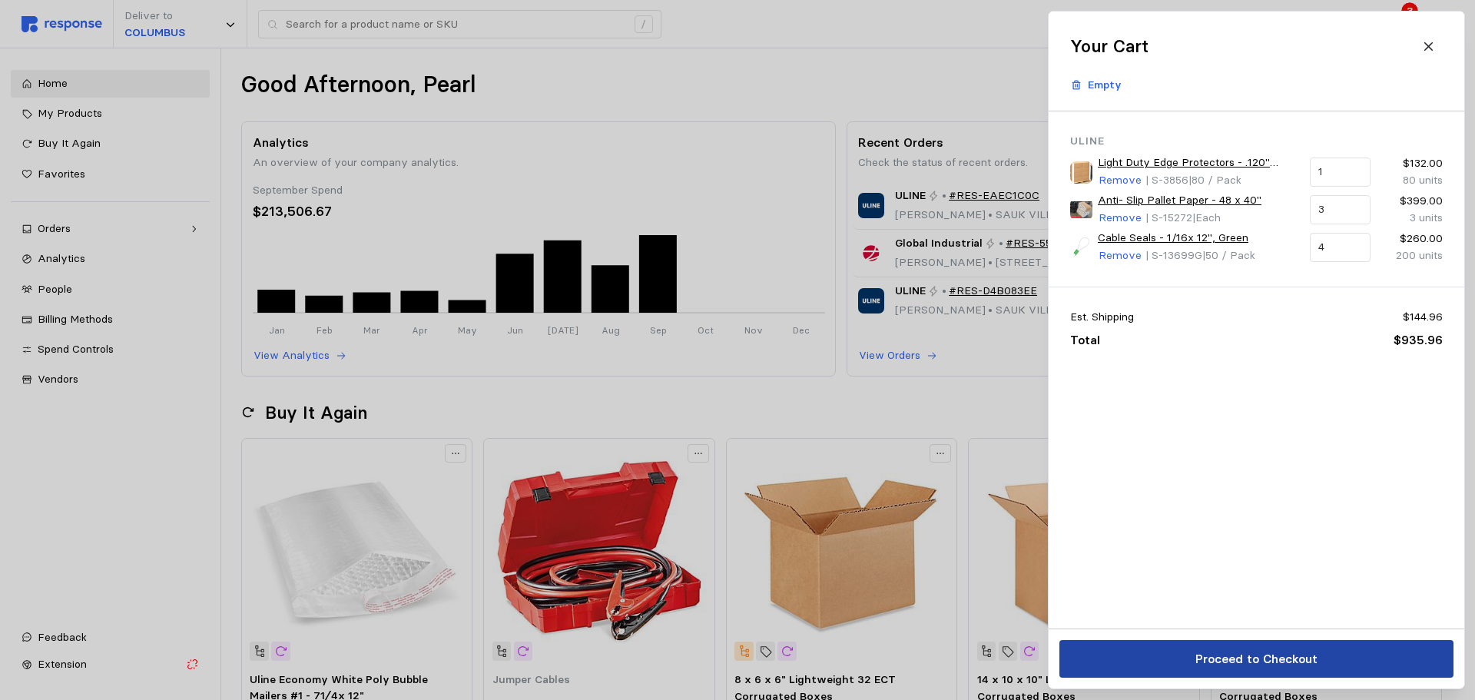
click at [1216, 657] on p "Proceed to Checkout" at bounding box center [1256, 658] width 122 height 19
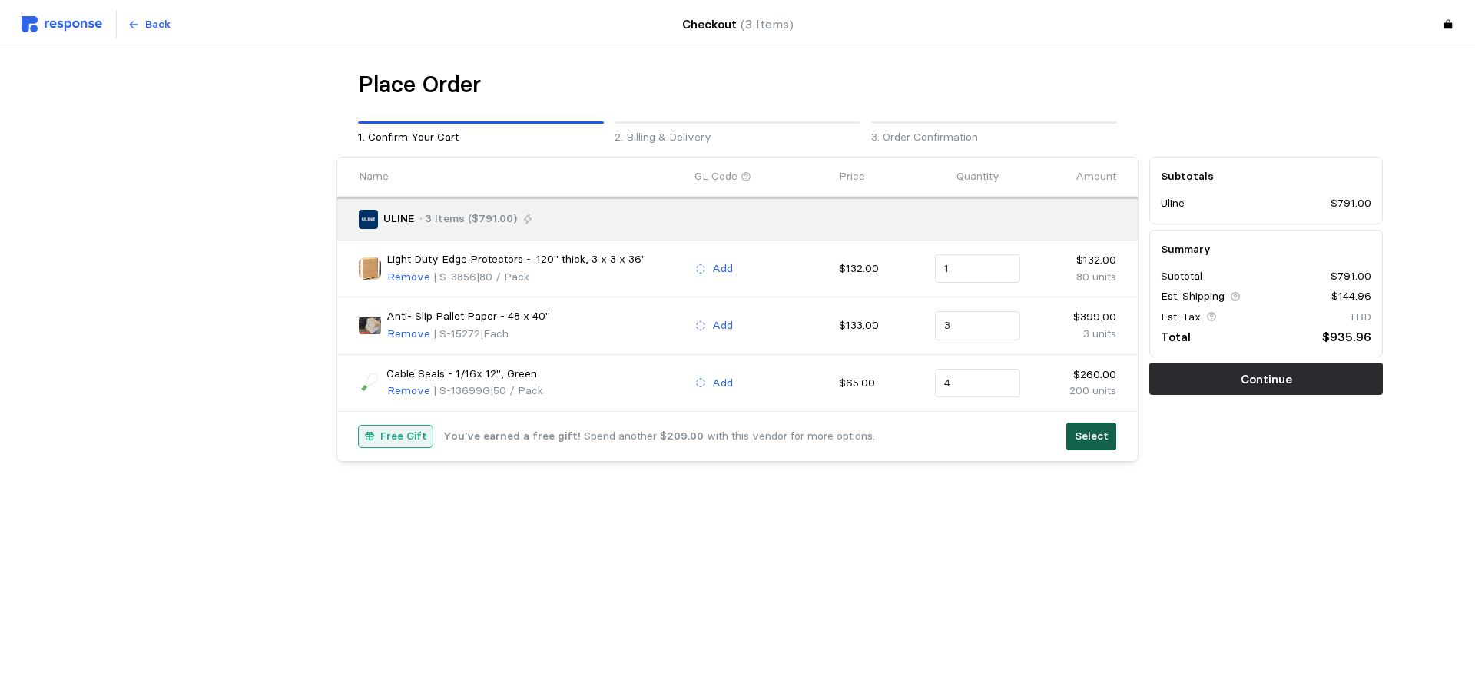
click at [1104, 427] on button "Select" at bounding box center [1091, 437] width 50 height 28
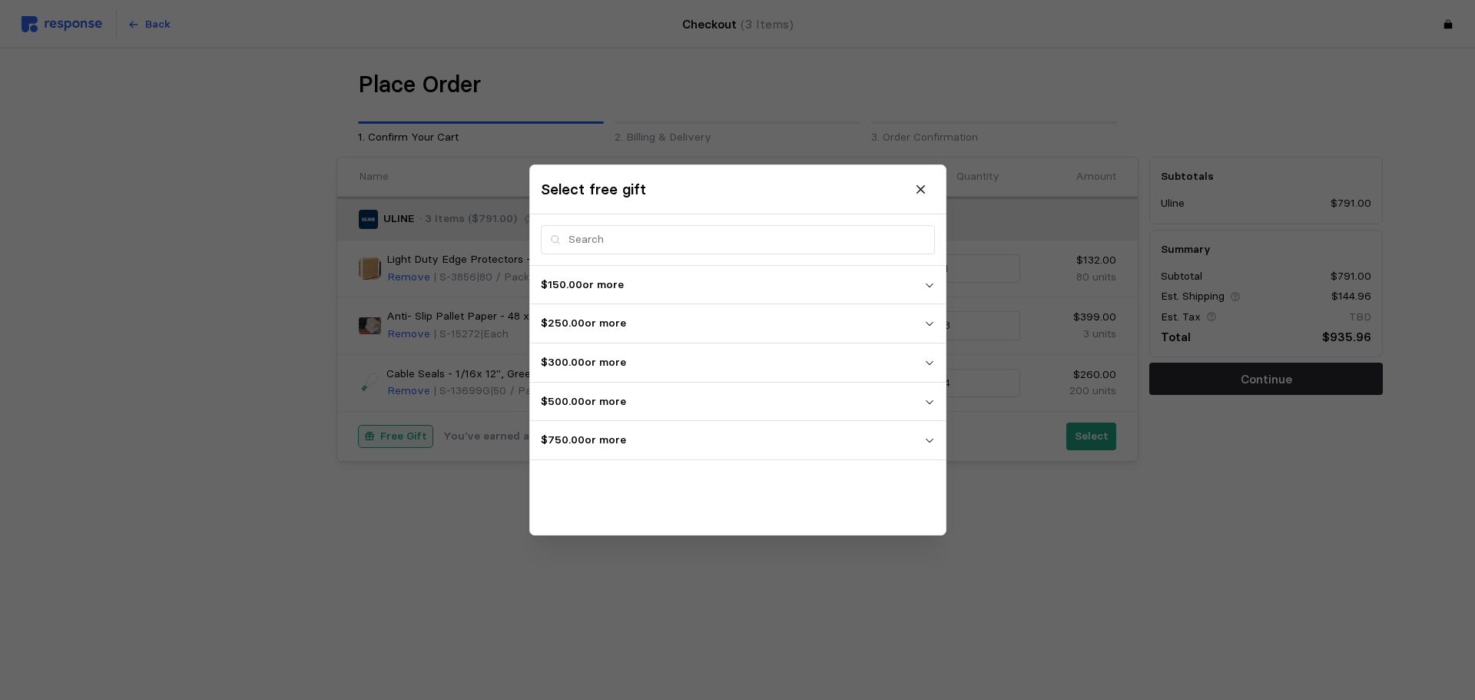
click at [659, 454] on span "$750.00 or more" at bounding box center [732, 441] width 383 height 28
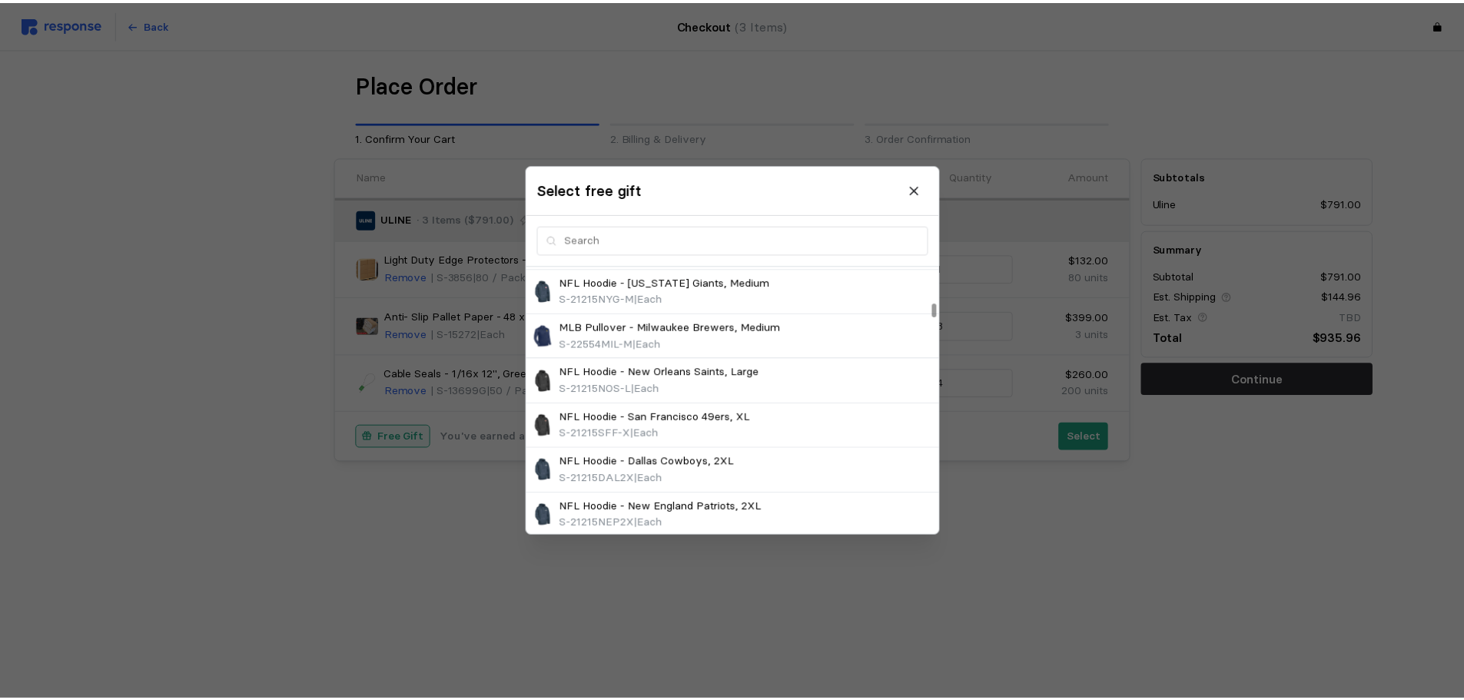
scroll to position [2151, 0]
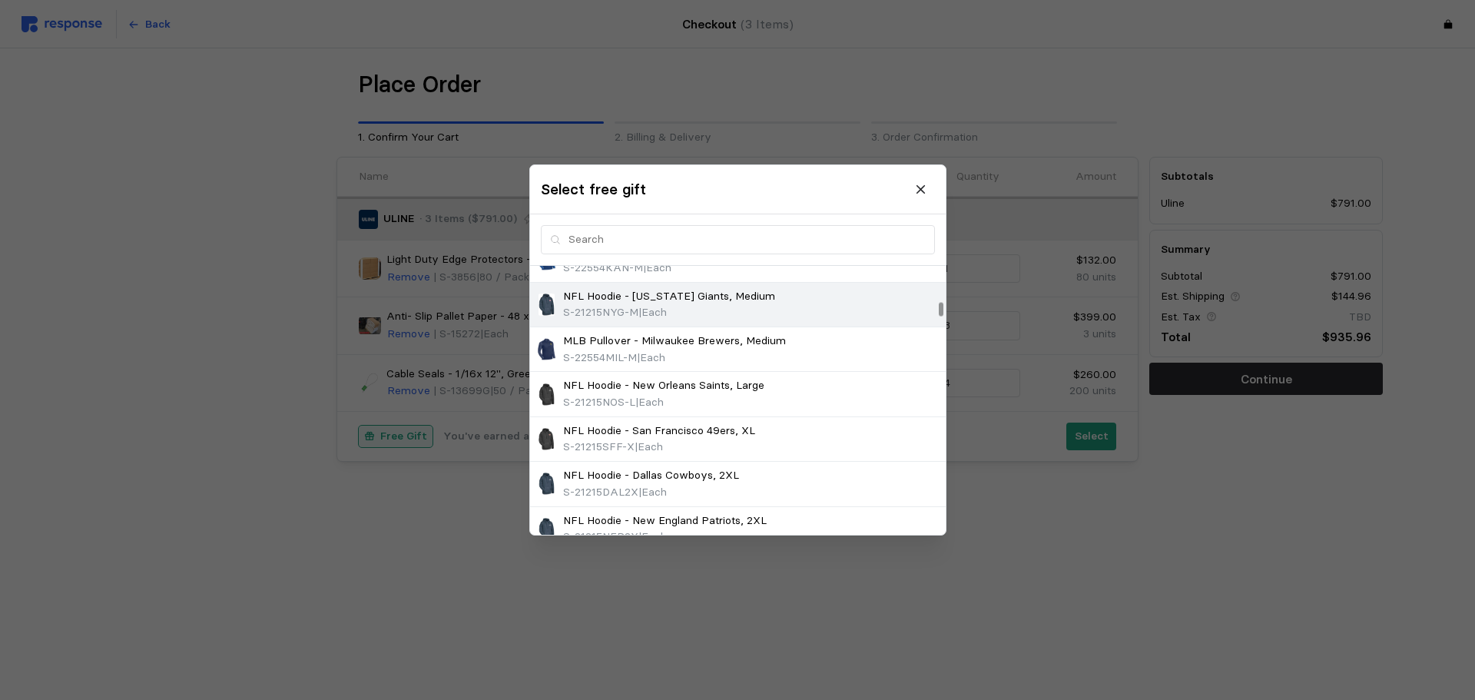
click at [666, 301] on p "NFL Hoodie - [US_STATE] Giants, Medium" at bounding box center [669, 296] width 212 height 17
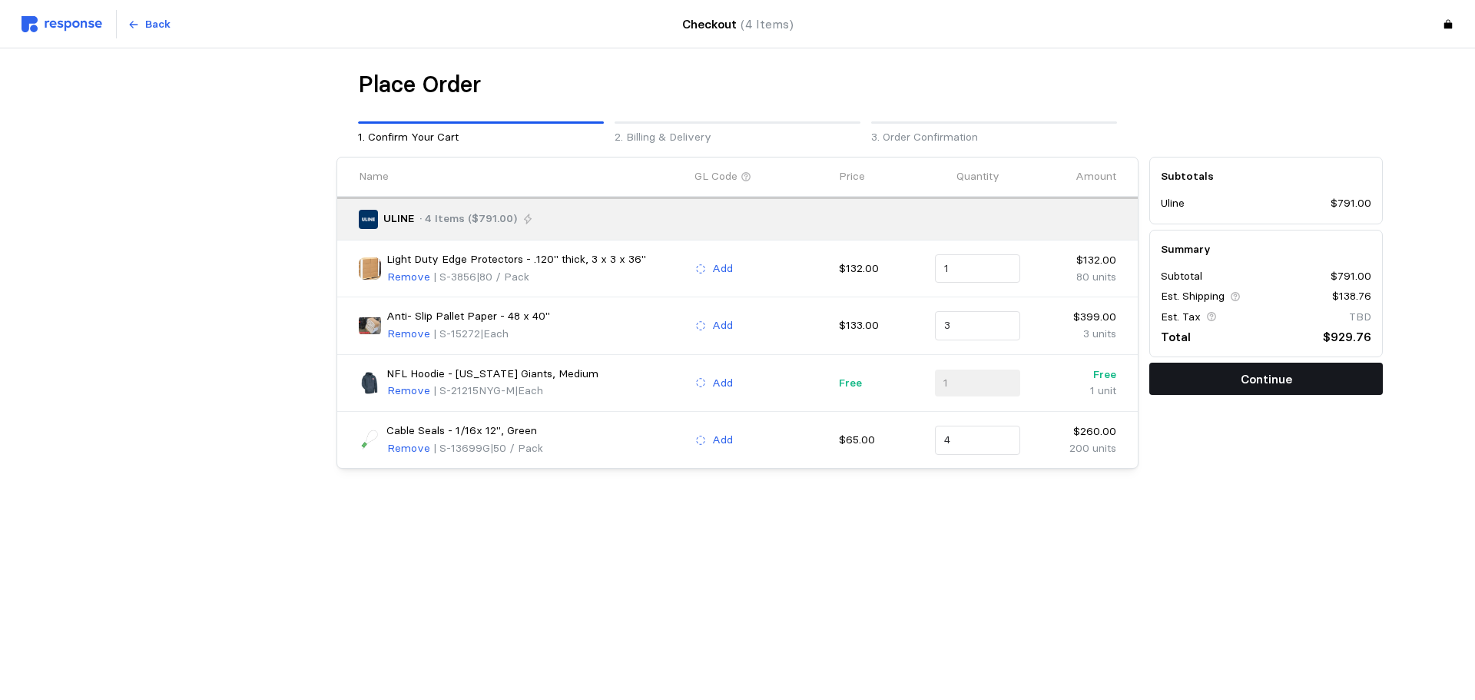
click at [1220, 383] on button "Continue" at bounding box center [1266, 379] width 234 height 32
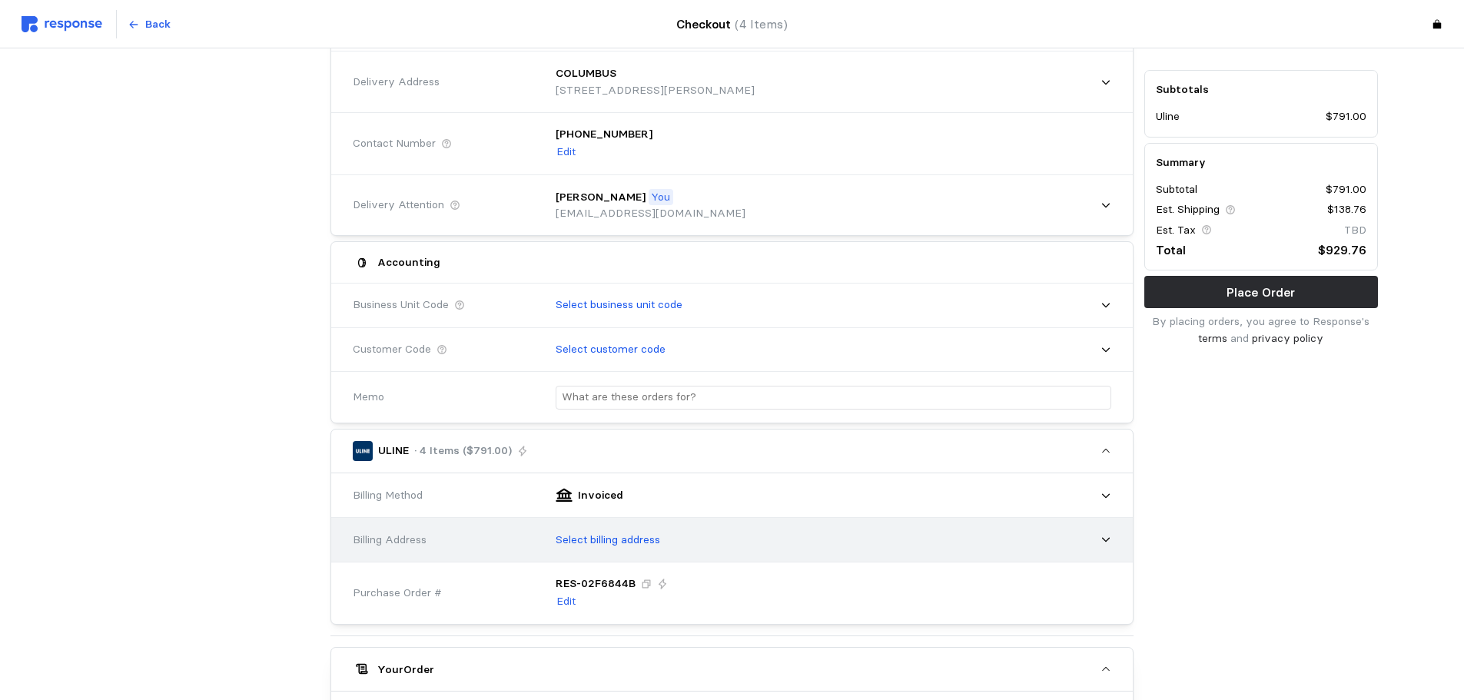
scroll to position [154, 0]
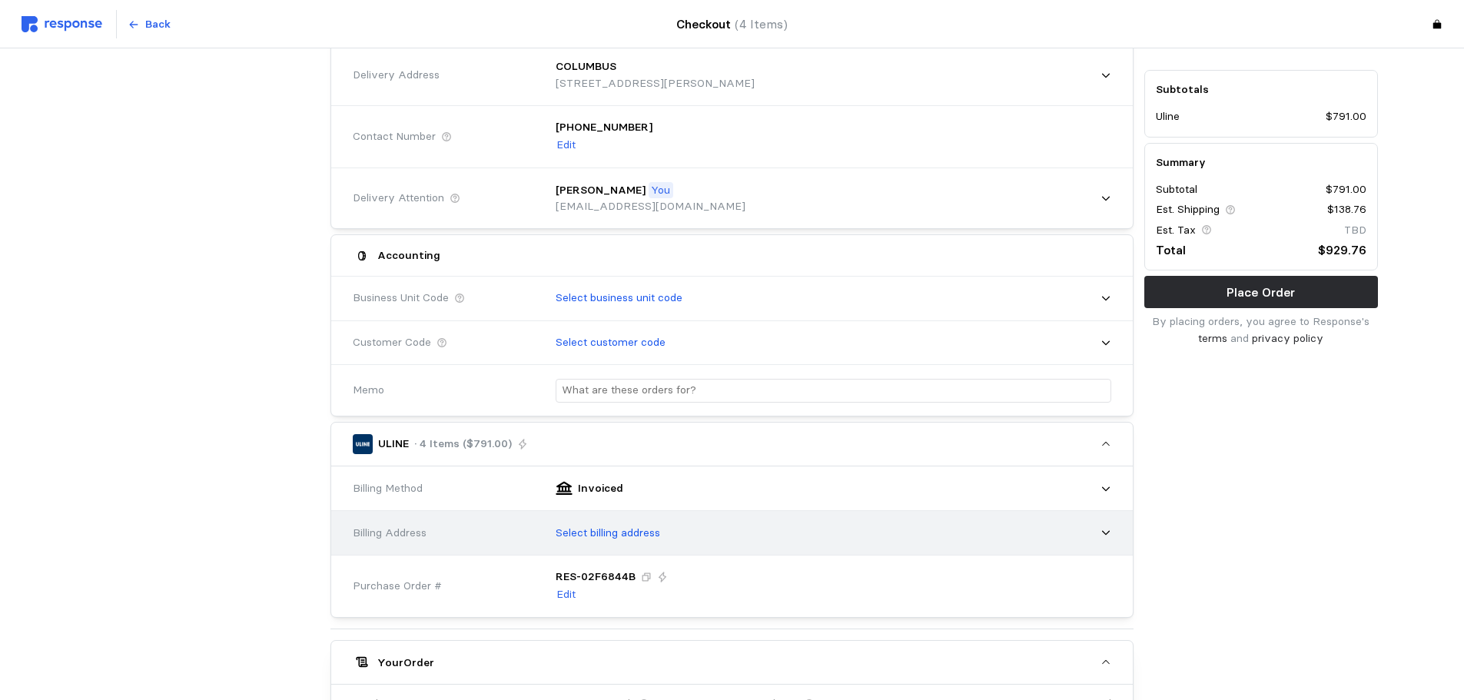
click at [672, 531] on div "Select billing address" at bounding box center [828, 533] width 566 height 38
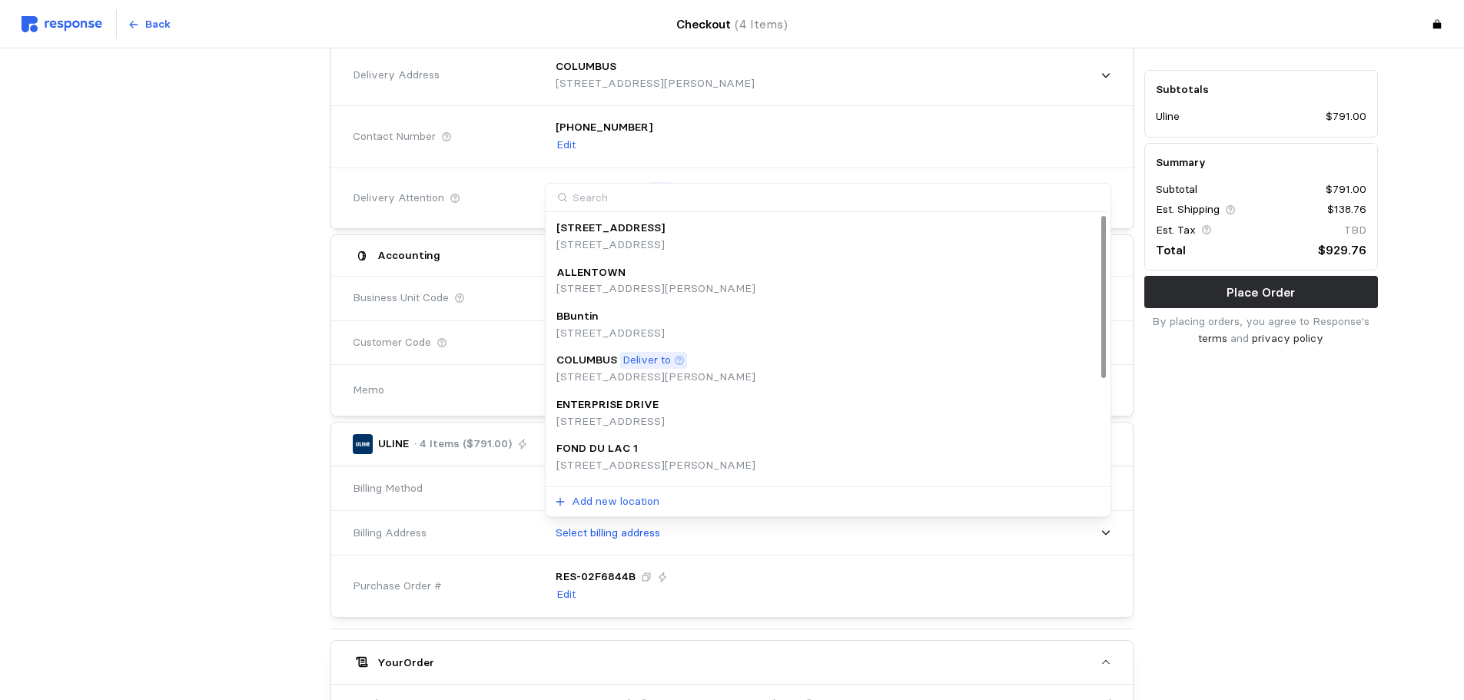
click at [701, 360] on div "COLUMBUS Deliver to" at bounding box center [655, 360] width 199 height 17
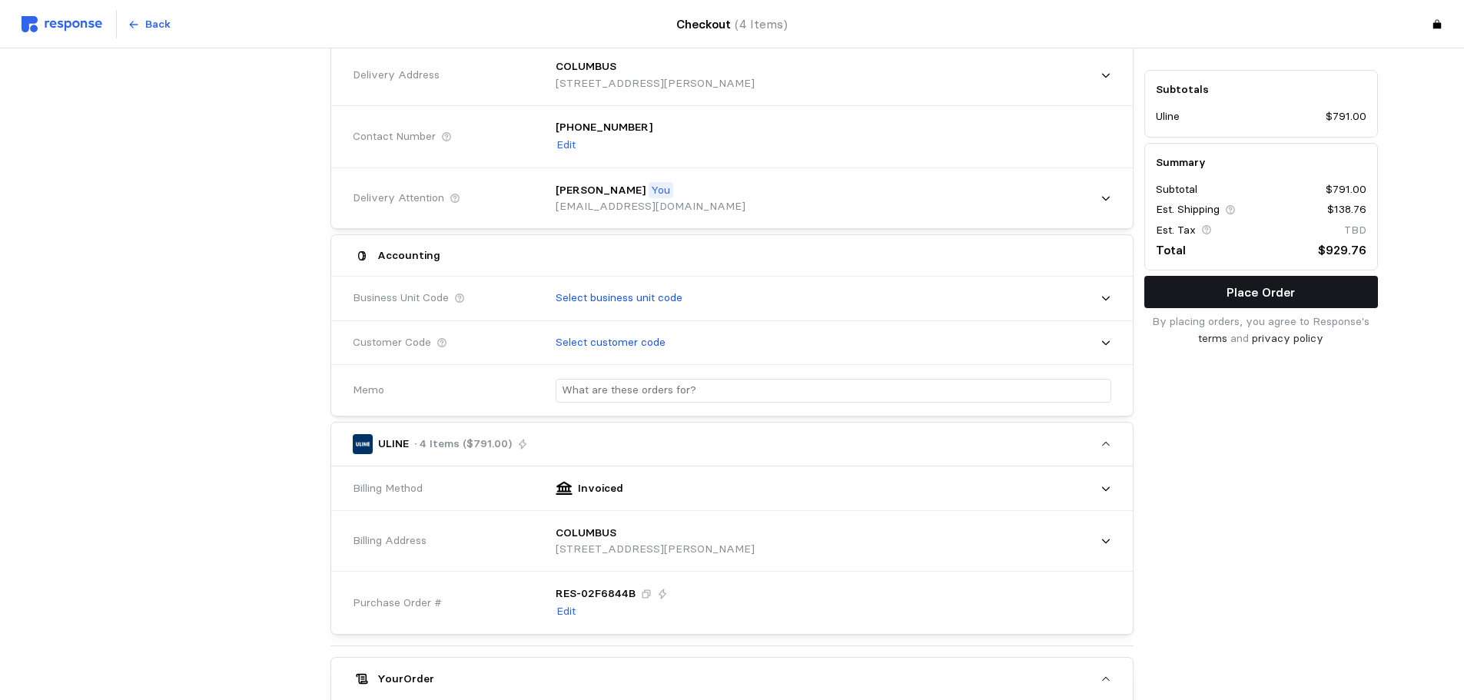
click at [1193, 301] on button "Place Order" at bounding box center [1261, 292] width 234 height 32
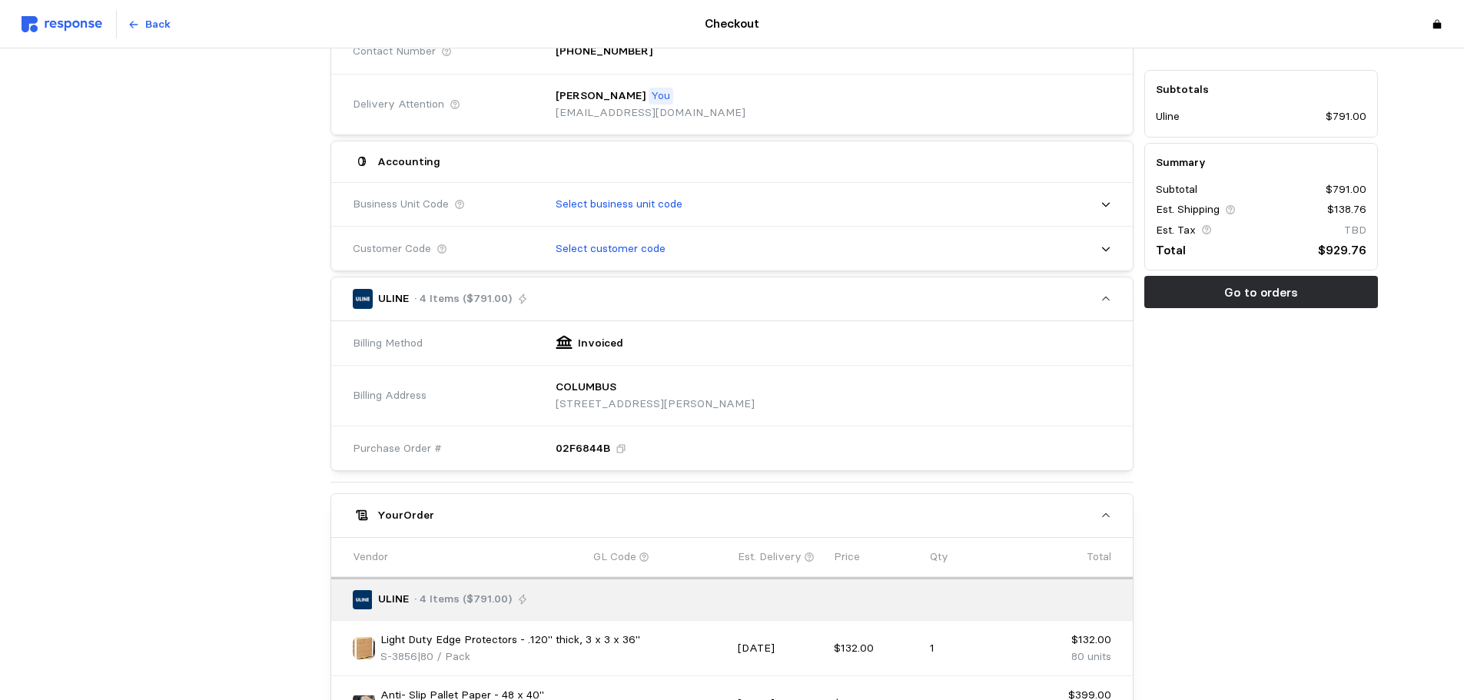
scroll to position [181, 0]
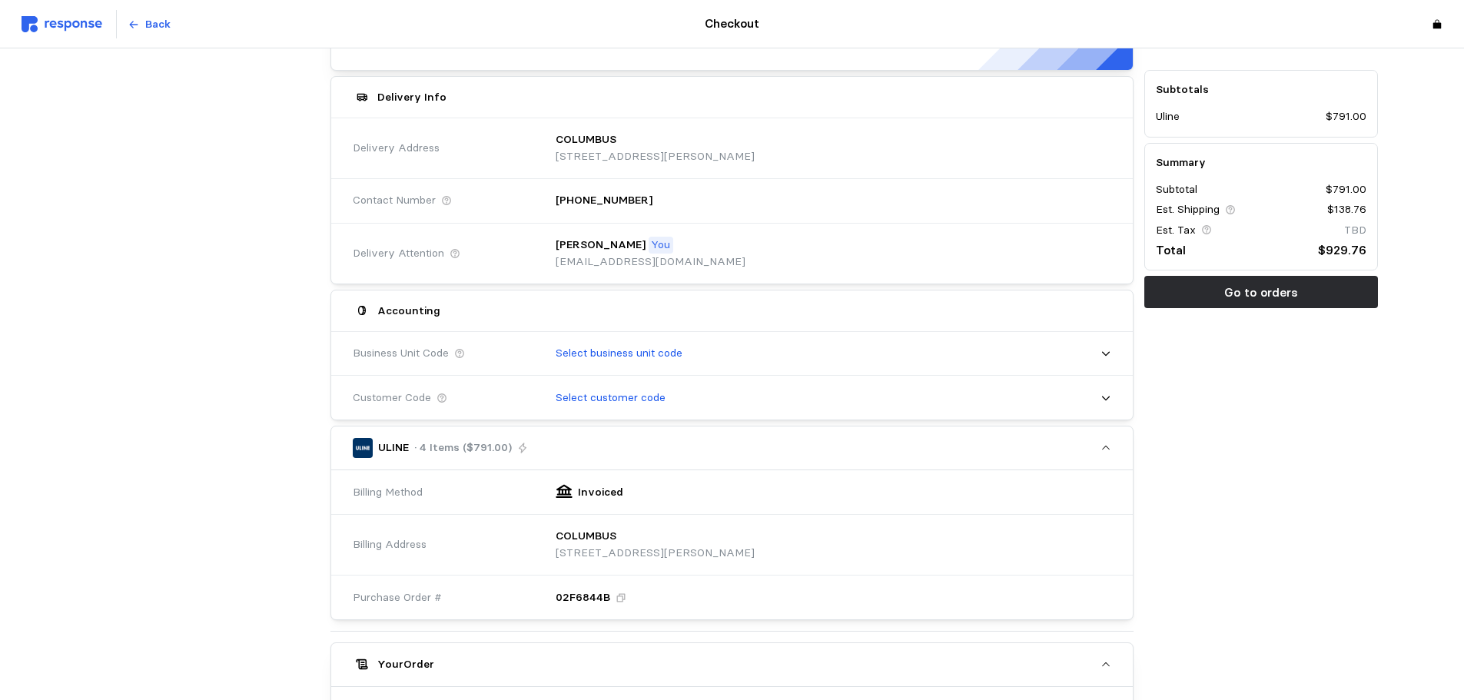
click at [52, 31] on img at bounding box center [62, 24] width 81 height 16
